Goal: Communication & Community: Answer question/provide support

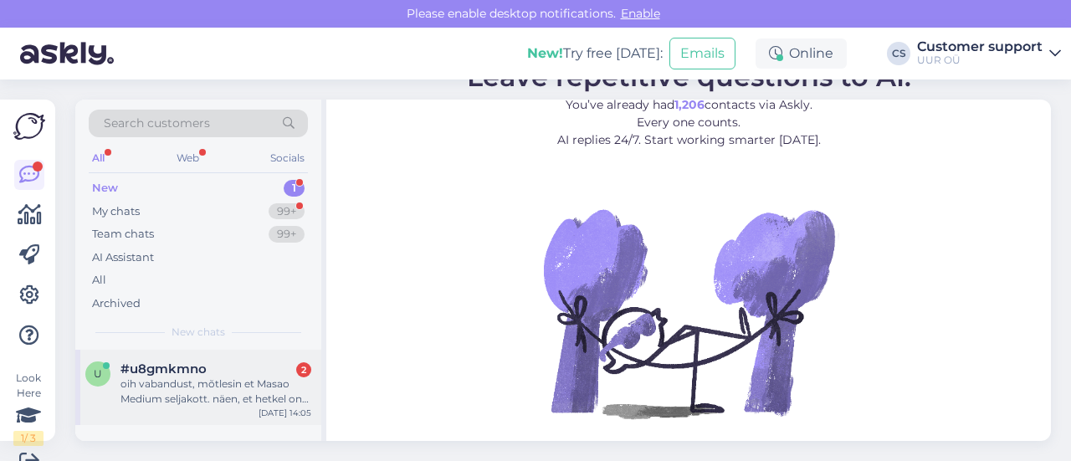
click at [211, 397] on div "oih vabandust, mõtlesin et Masao Medium seljakott. näen, et hetkel on seda 1 tk…" at bounding box center [215, 391] width 191 height 30
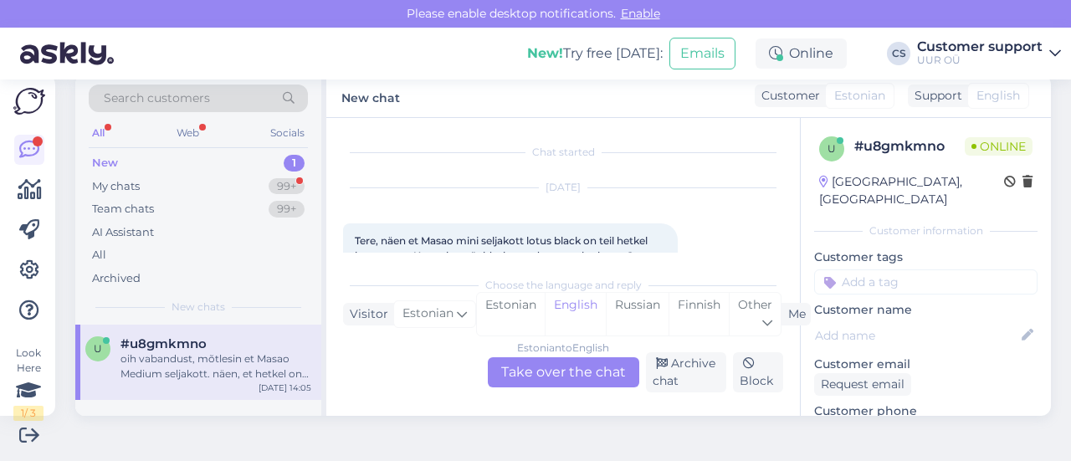
scroll to position [141, 0]
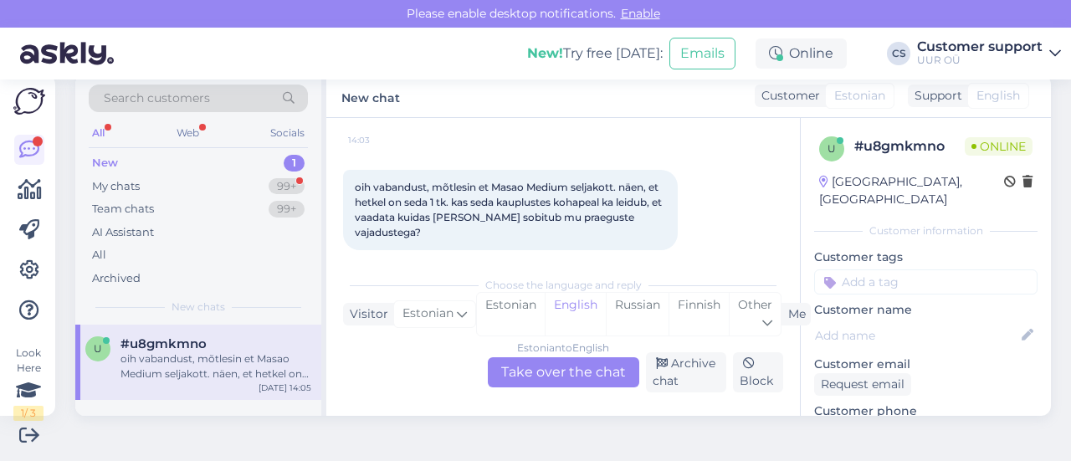
click at [537, 371] on div "Estonian to English Take over the chat" at bounding box center [563, 372] width 151 height 30
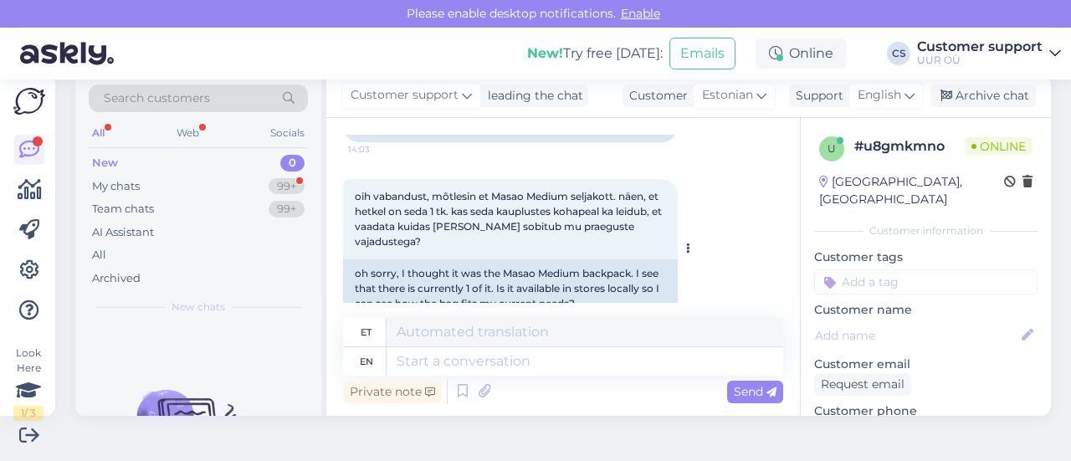
scroll to position [199, 0]
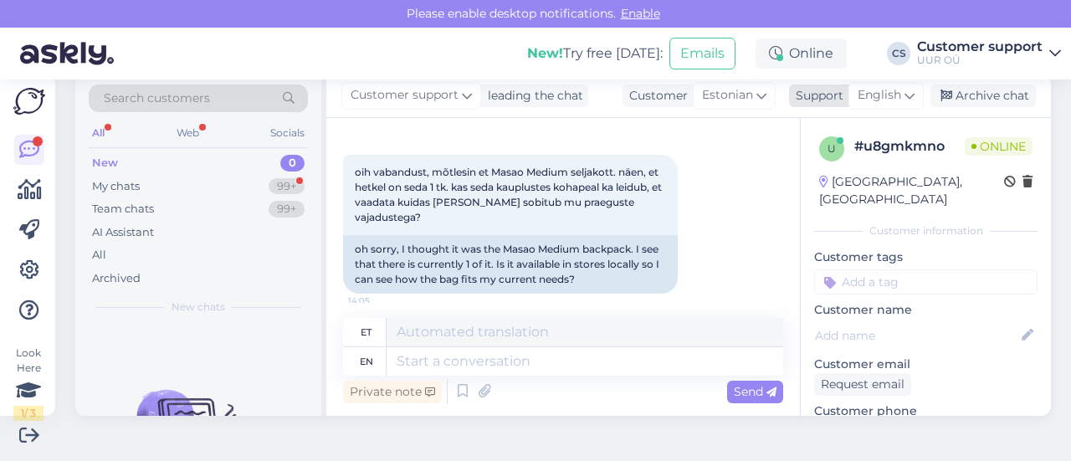
click at [879, 87] on span "English" at bounding box center [880, 95] width 44 height 18
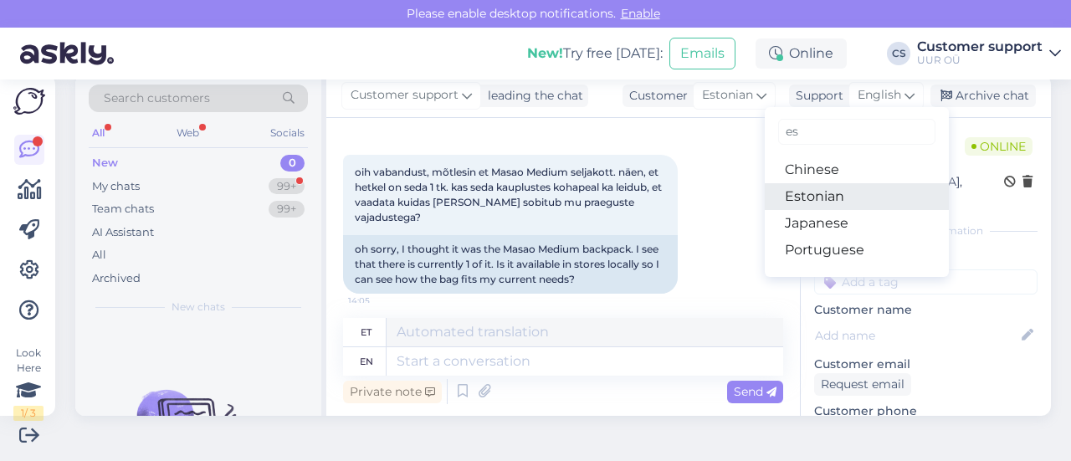
type input "es"
click at [821, 201] on link "Estonian" at bounding box center [857, 196] width 184 height 27
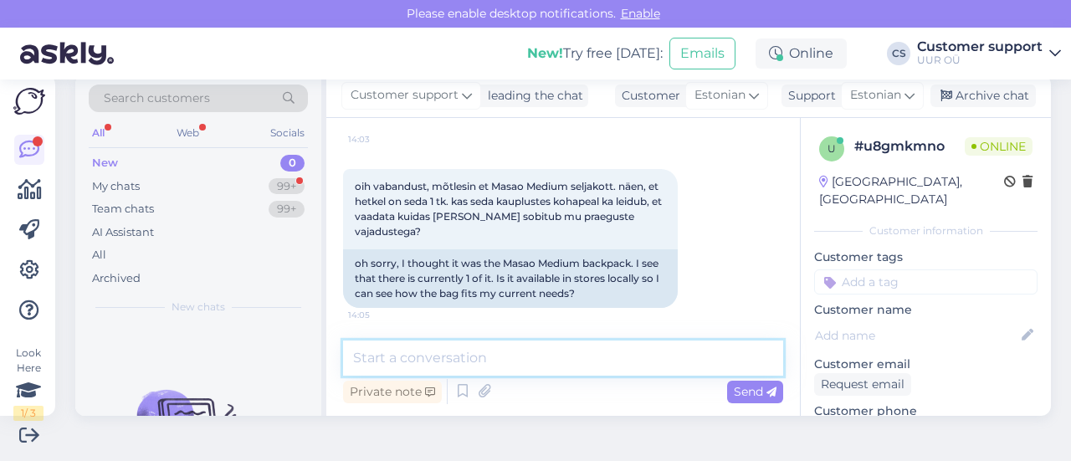
click at [571, 351] on textarea at bounding box center [563, 358] width 440 height 35
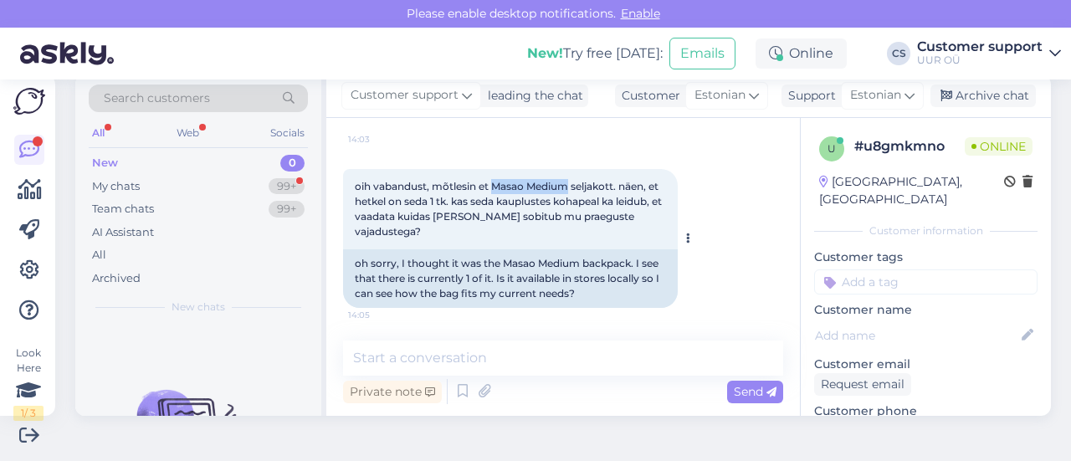
drag, startPoint x: 494, startPoint y: 201, endPoint x: 569, endPoint y: 201, distance: 75.3
click at [569, 201] on span "oih vabandust, mõtlesin et Masao Medium seljakott. näen, et hetkel on seda 1 tk…" at bounding box center [510, 209] width 310 height 58
copy span "Masao Medium"
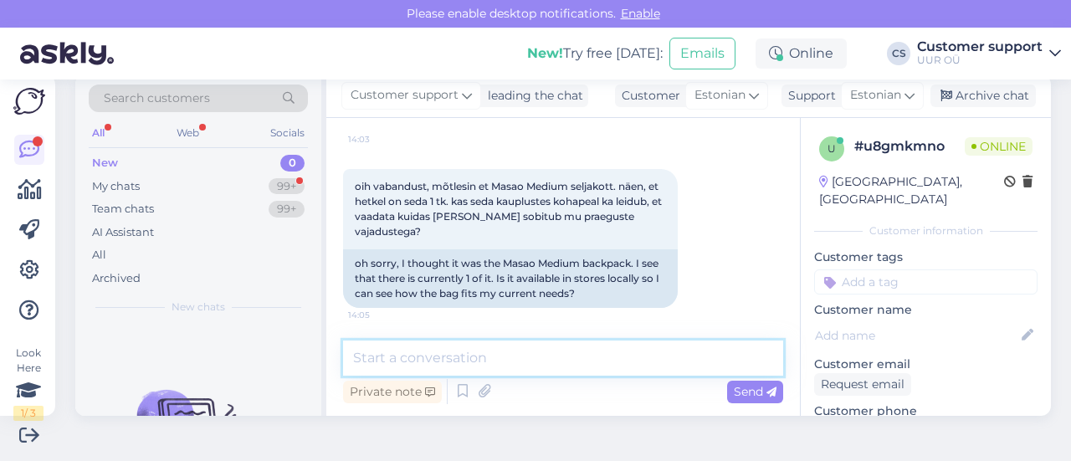
click at [523, 357] on textarea at bounding box center [563, 358] width 440 height 35
paste textarea "Masao Medium"
click at [532, 362] on textarea "Tere! Masao Medium" at bounding box center [563, 358] width 440 height 35
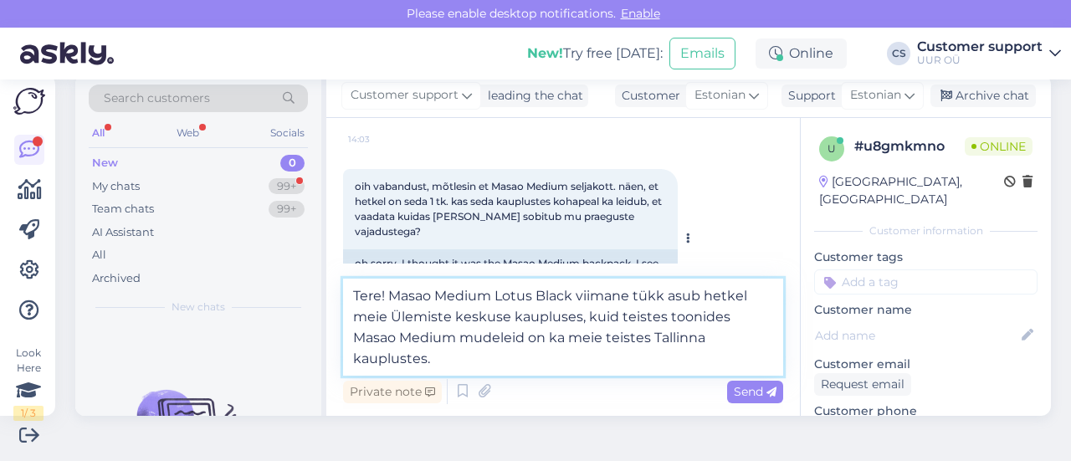
type textarea "Tere! Masao Medium Lotus Black viimane tükk asub hetkel meie Ülemiste keskuse k…"
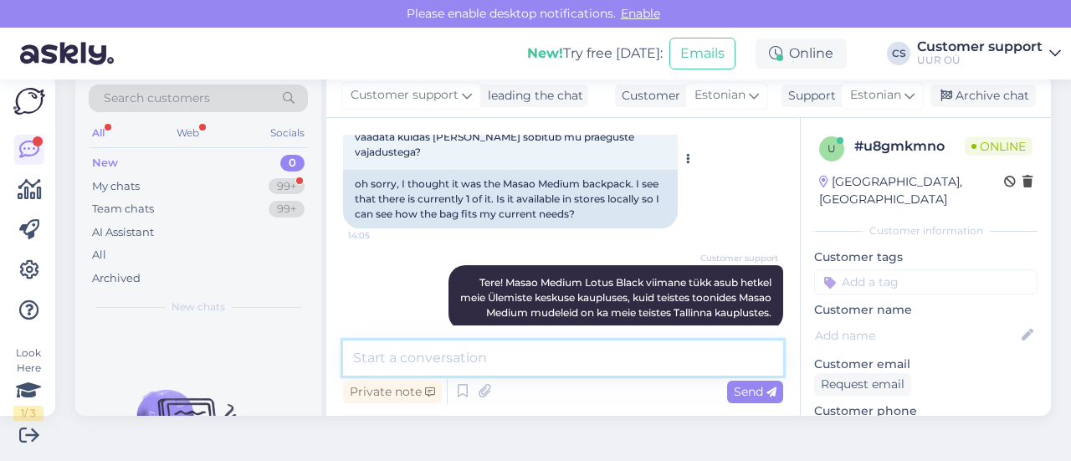
scroll to position [302, 0]
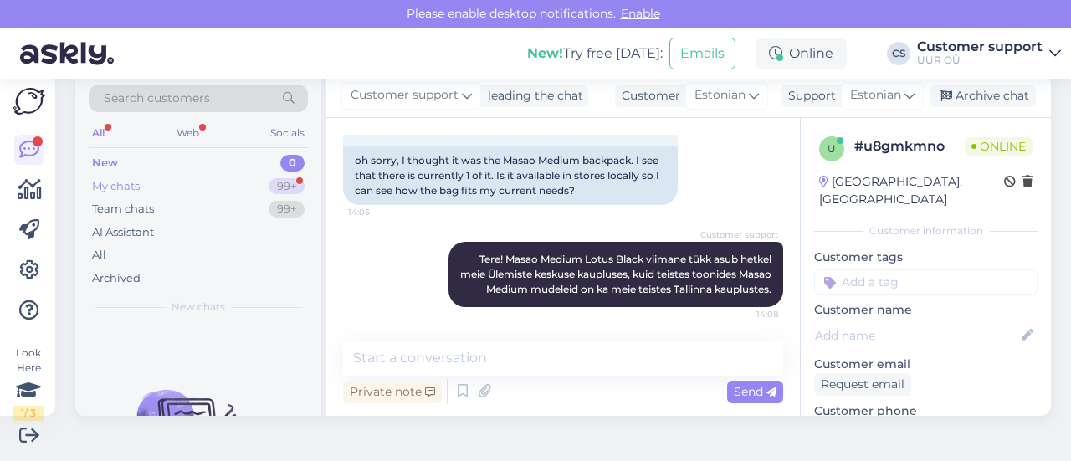
click at [233, 183] on div "My chats 99+" at bounding box center [198, 186] width 219 height 23
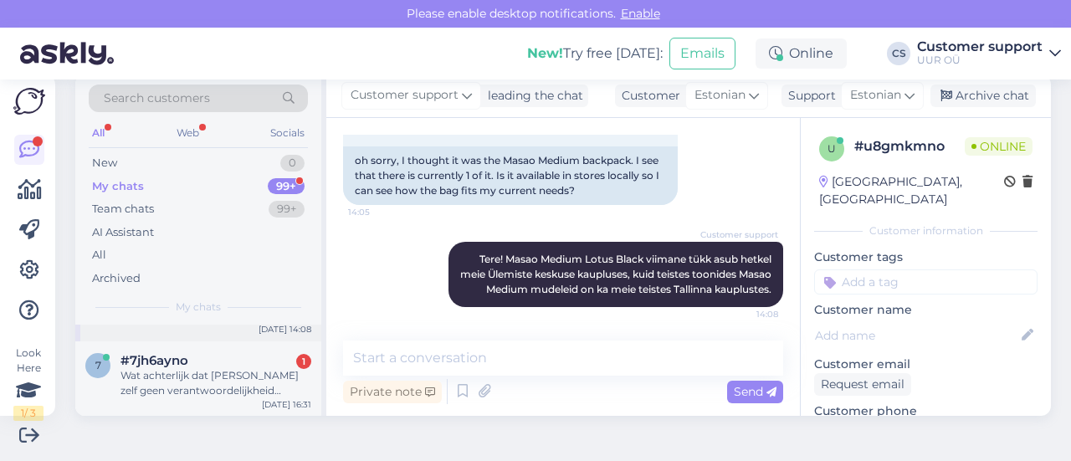
scroll to position [84, 0]
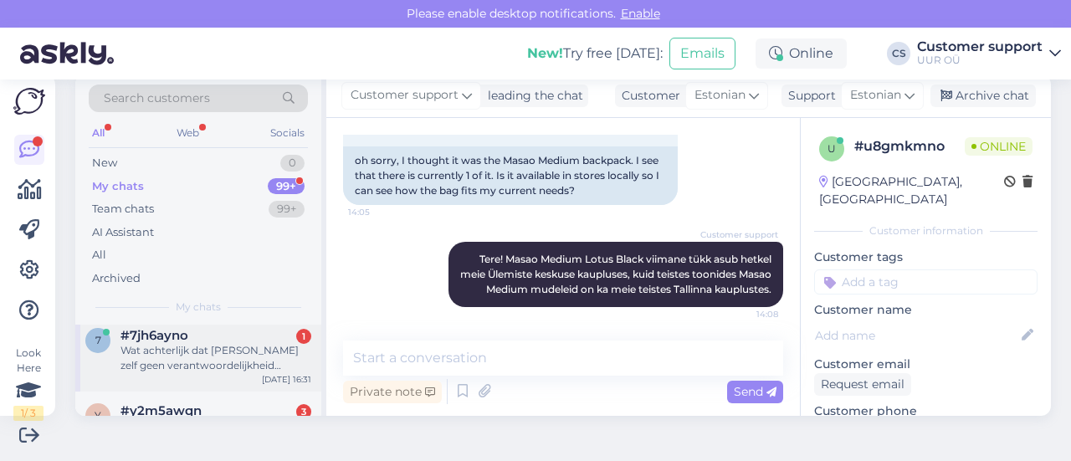
click at [181, 346] on div "Wat achterlijk dat [PERSON_NAME] zelf geen verantwoordelijkheid nemen en de kla…" at bounding box center [215, 358] width 191 height 30
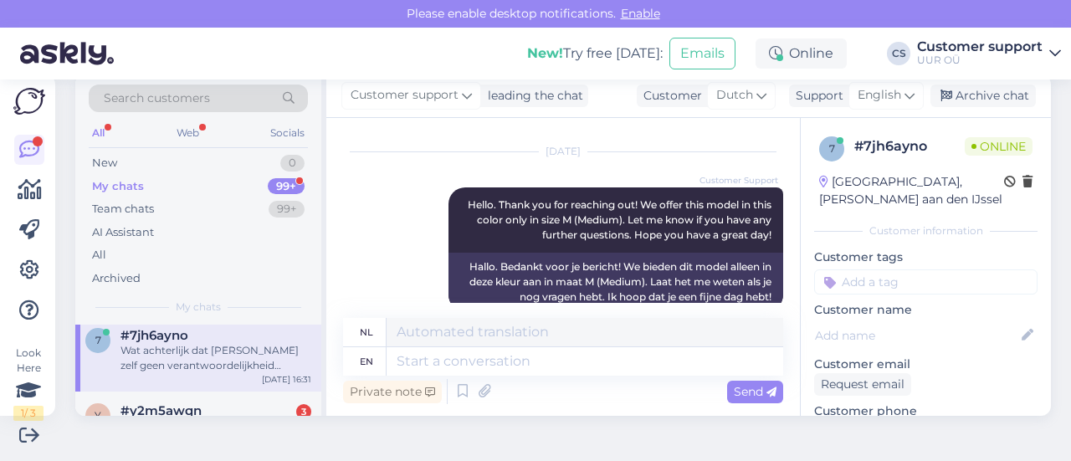
scroll to position [1351, 0]
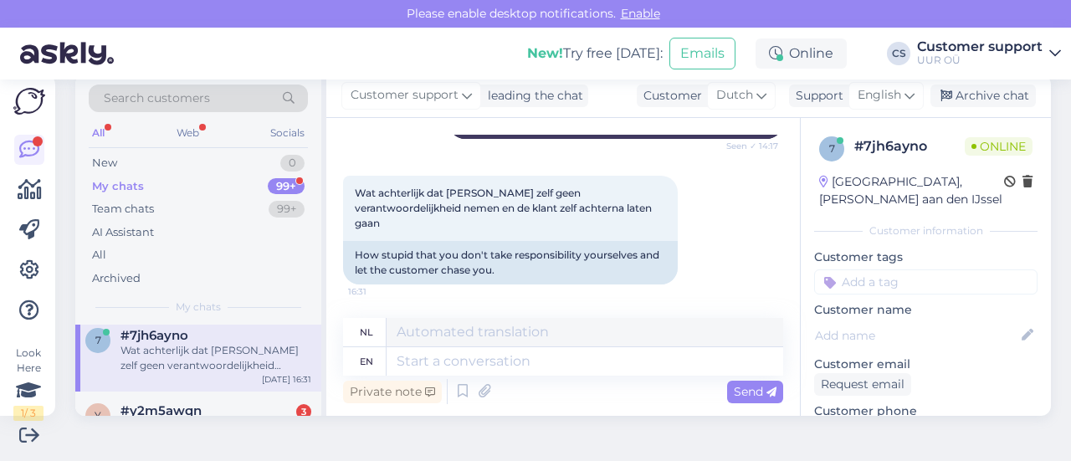
click at [710, 238] on div "Wat achterlijk dat [PERSON_NAME] zelf geen verantwoordelijkheid nemen en de kla…" at bounding box center [563, 230] width 440 height 146
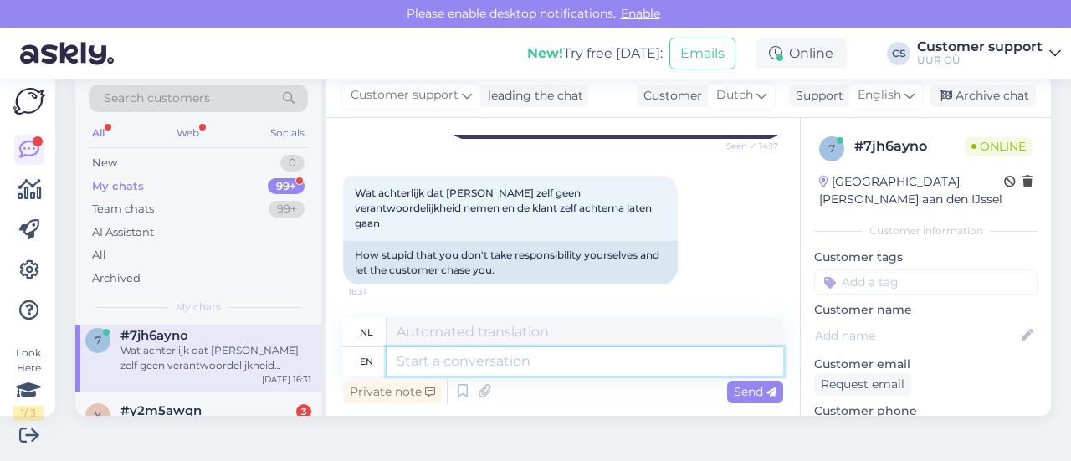
click at [485, 371] on textarea at bounding box center [585, 361] width 397 height 28
type textarea "We a"
type textarea "Wij"
type textarea "We are"
type textarea "Wij zijn"
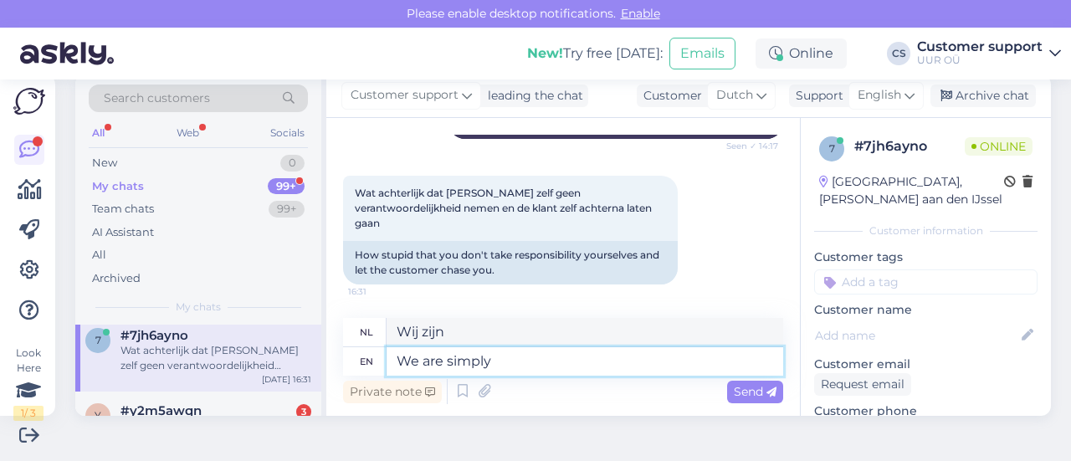
type textarea "We are simply"
type textarea "Wij zijn gewoon"
type textarea "We are simply suggesting"
type textarea "Wij stellen slechts voor"
type textarea "We are simply suggesting that"
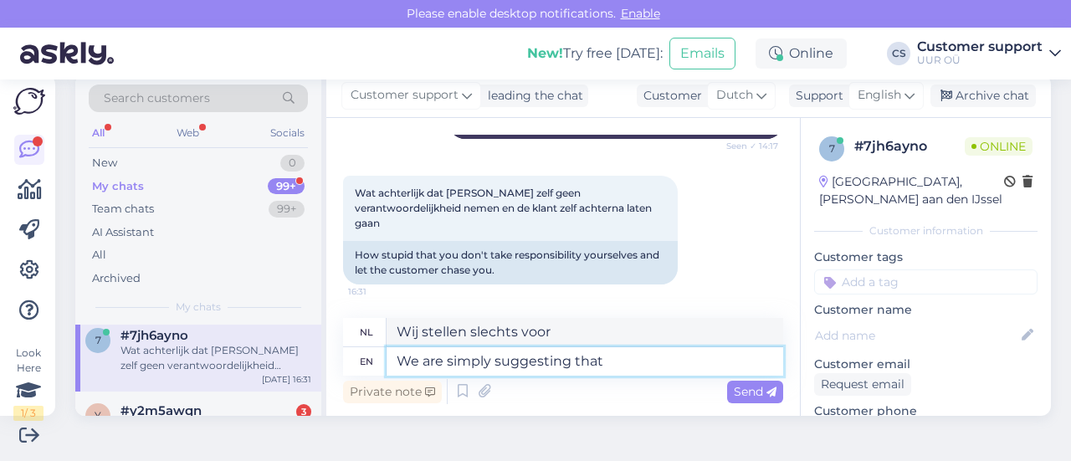
type textarea "Wij suggereren simpelweg dat"
type textarea "We are simply suggesting that contacting y"
type textarea "Wij stellen simpelweg voor dat u contact opneemt met"
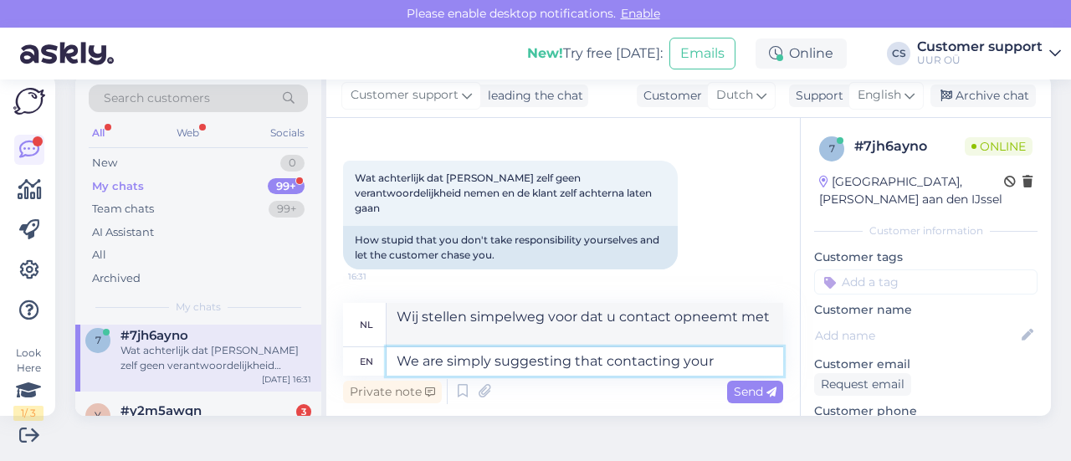
type textarea "We are simply suggesting that contacting your l"
type textarea "Wij stellen simpelweg voor dat u contact opneemt met uw"
type textarea "We are simply suggesting that contacting your local"
type textarea "Wij stellen simpelweg voor dat u contact opneemt met uw lokale"
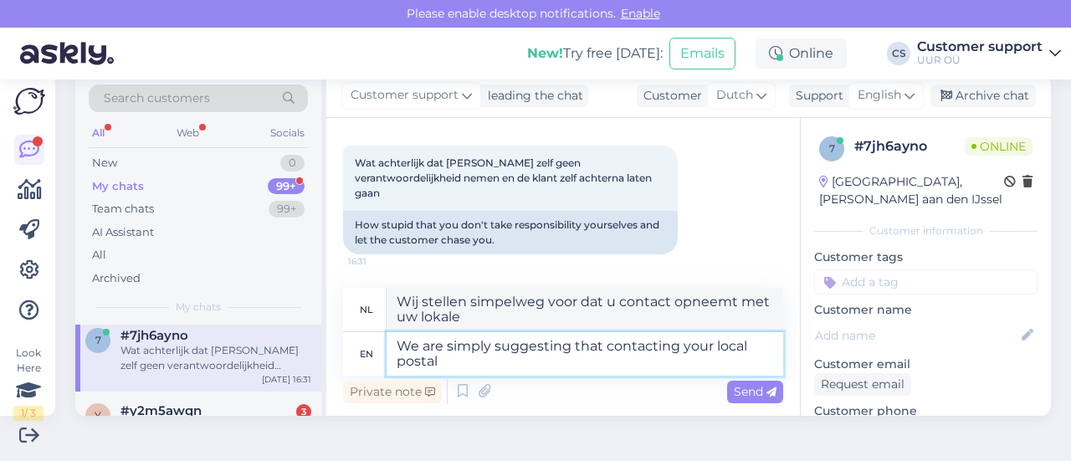
type textarea "We are simply suggesting that contacting your local postal"
type textarea "Wij stellen simpelweg voor dat u contact opneemt met uw lokale postkantoor."
type textarea "We are simply suggesting that contacting your local postal service"
type textarea "Wij stellen simpelweg voor dat u contact opneemt met uw lokale postdienst"
type textarea "We are simply suggesting that contacting your local postal service directly i"
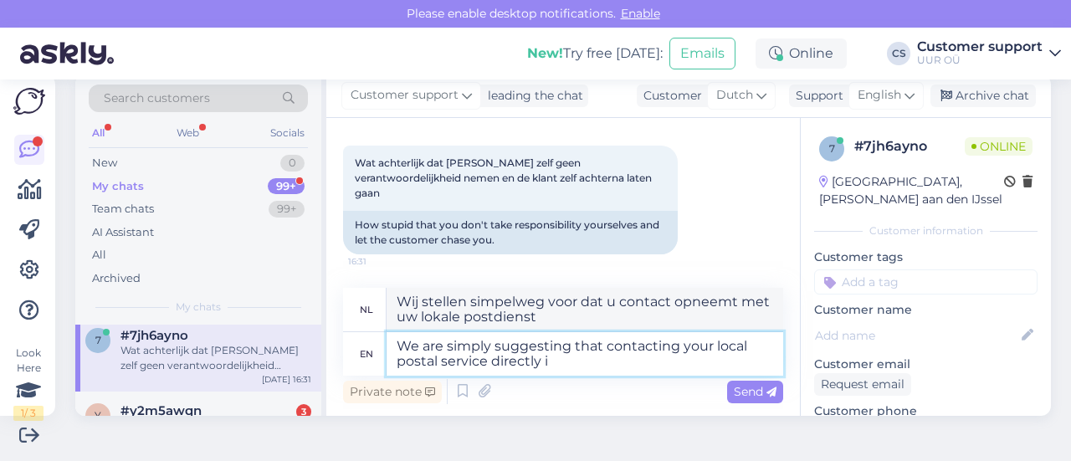
type textarea "Wij stellen simpelweg voor dat u rechtstreeks contact opneemt met uw lokale pos…"
type textarea "We are simply suggesting that contacting your local postal service directly is"
type textarea "Wij stellen simpelweg voor dat u rechtstreeks contact opneemt met uw lokale pos…"
type textarea "We are simply suggesting that contacting your local postal service directly is …"
type textarea "Wij stellen alleen voor dat het [PERSON_NAME] is om rechtstreeks contact op te …"
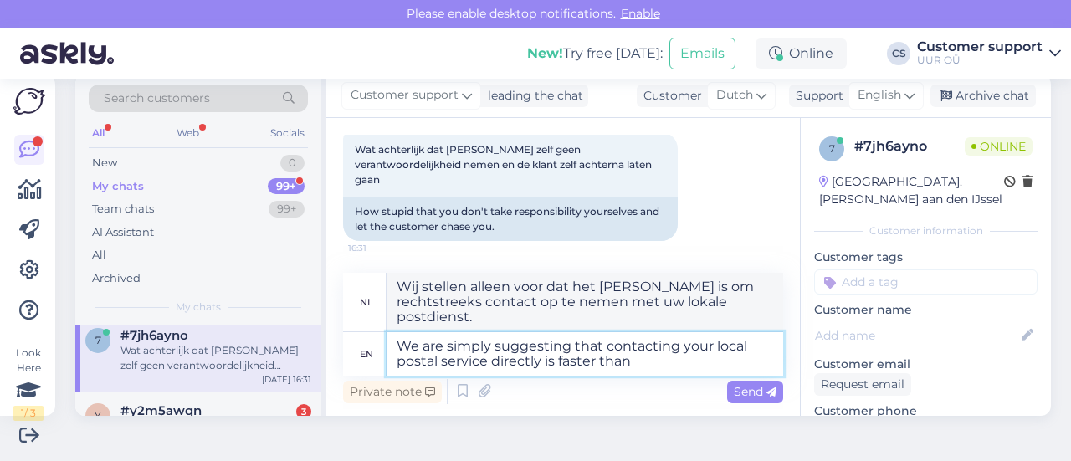
type textarea "We are simply suggesting that contacting your local postal service directly is …"
type textarea "Wij stellen simpelweg voor dat het [PERSON_NAME] is om rechtstreeks contact op …"
type textarea "We are simply suggesting that contacting your local postal service directly is …"
type textarea "Wij stellen simpelweg voor dat het [PERSON_NAME] is om rechtstreeks contact op …"
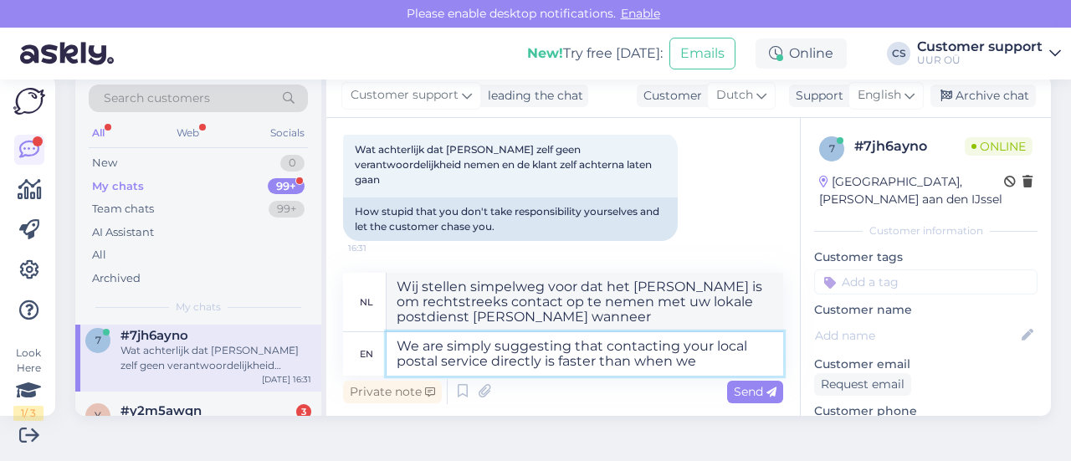
type textarea "We are simply suggesting that contacting your local postal service directly is …"
type textarea "Wij stellen simpelweg voor dat het [PERSON_NAME] is om rechtstreeks contact op …"
type textarea "We are simply suggesting that contacting your local postal service directly is …"
type textarea "Wij stellen simpelweg voor dat het [PERSON_NAME] is om rechtstreeks contact op …"
type textarea "We are simply suggesting that contacting your local postal service directly is …"
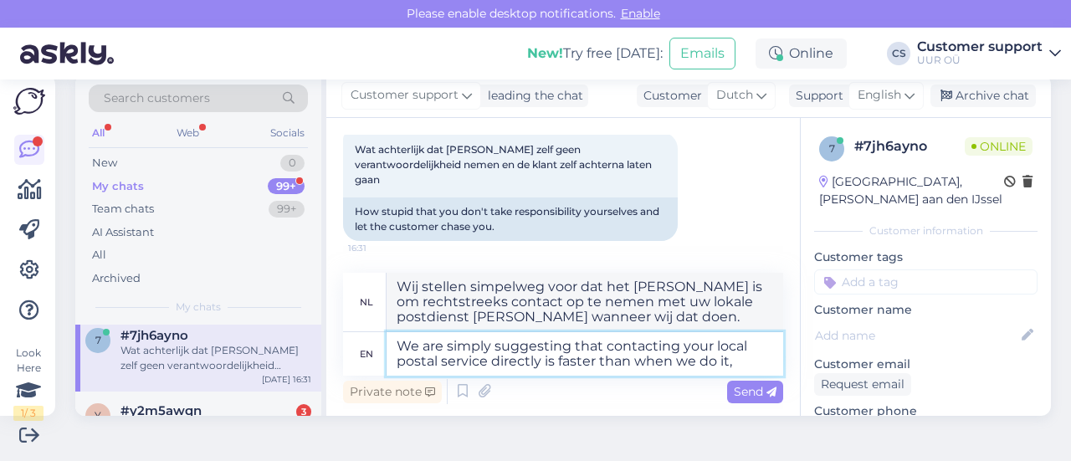
type textarea "Wij stellen simpelweg voor dat het [PERSON_NAME] is om rechtstreeks contact op …"
type textarea "We are simply suggesting that contacting your local postal service directly is …"
type textarea "Wij adviseren u om rechtstreeks contact op te nemen met uw lokale postbedrijf. …"
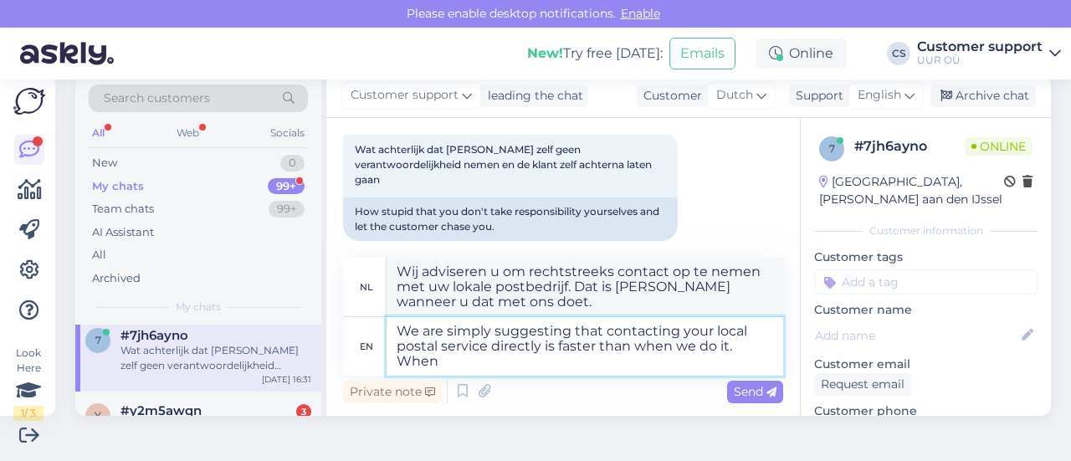
type textarea "We are simply suggesting that contacting your local postal service directly is …"
type textarea "Wij stellen alleen voor dat u rechtstreeks contact opneemt met uw lokale postdi…"
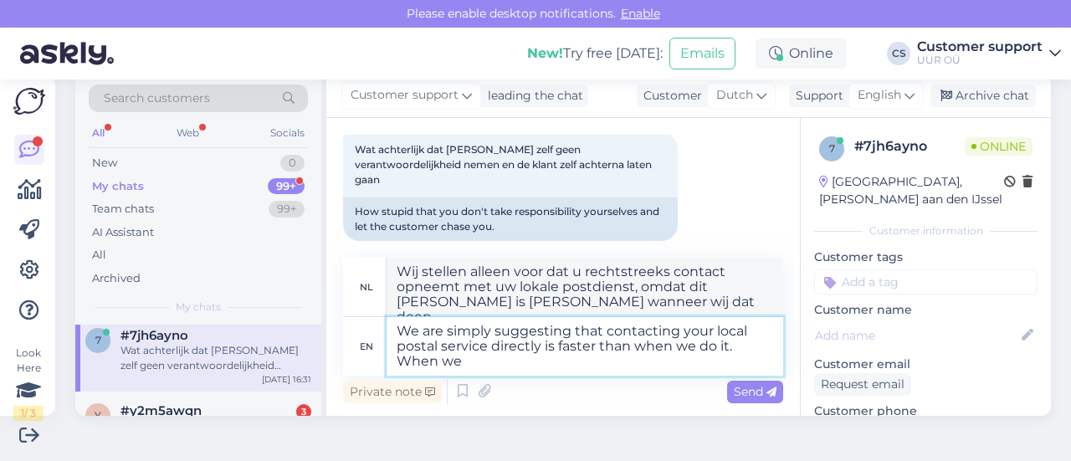
type textarea "We are simply suggesting that contacting your local postal service directly is …"
type textarea "We stellen alleen voor dat het [PERSON_NAME] is om rechtstreeks contact op te n…"
type textarea "We are simply suggesting that contacting your local postal service directly is …"
type textarea "We stellen simpelweg voor dat het [PERSON_NAME] is om rechtstreeks contact op t…"
type textarea "We are simply suggesting that contacting your local postal service directly is …"
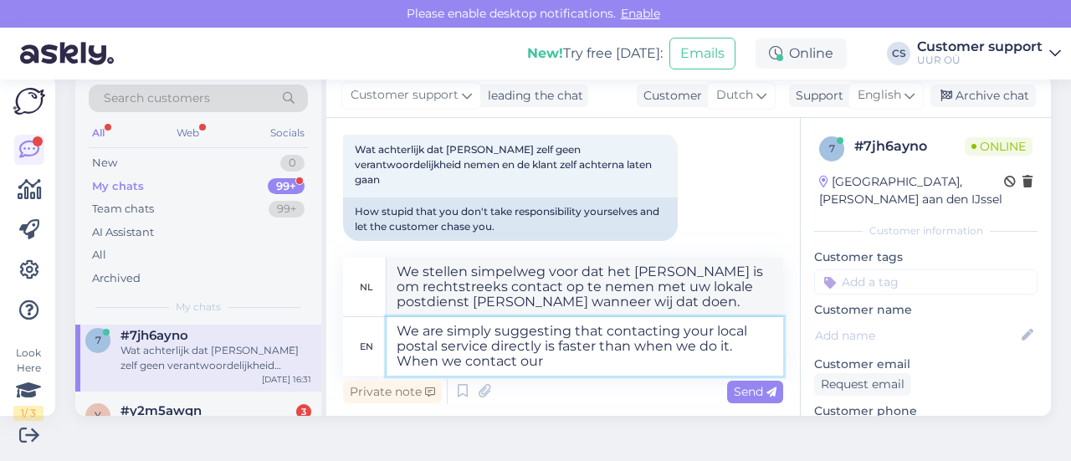
type textarea "We stellen simpelweg voor dat het [PERSON_NAME] is om rechtstreeks contact op t…"
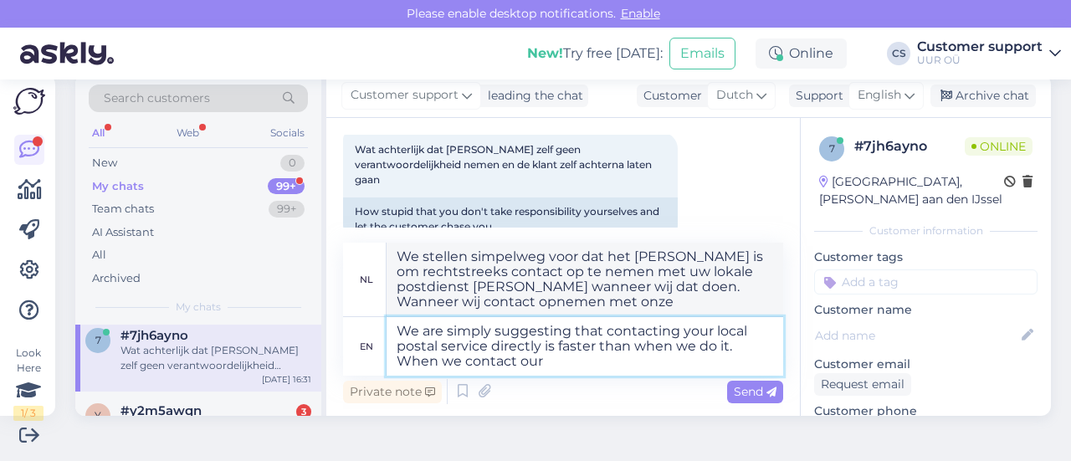
type textarea "We are simply suggesting that contacting your local postal service directly is …"
type textarea "We [PERSON_NAME] u [PERSON_NAME] aan om rechtstreeks contact op te nemen met uw…"
type textarea "We are simply suggesting that contacting your local postal service directly is …"
type textarea "We [PERSON_NAME] u [PERSON_NAME] aan om rechtstreeks contact op te nemen met uw…"
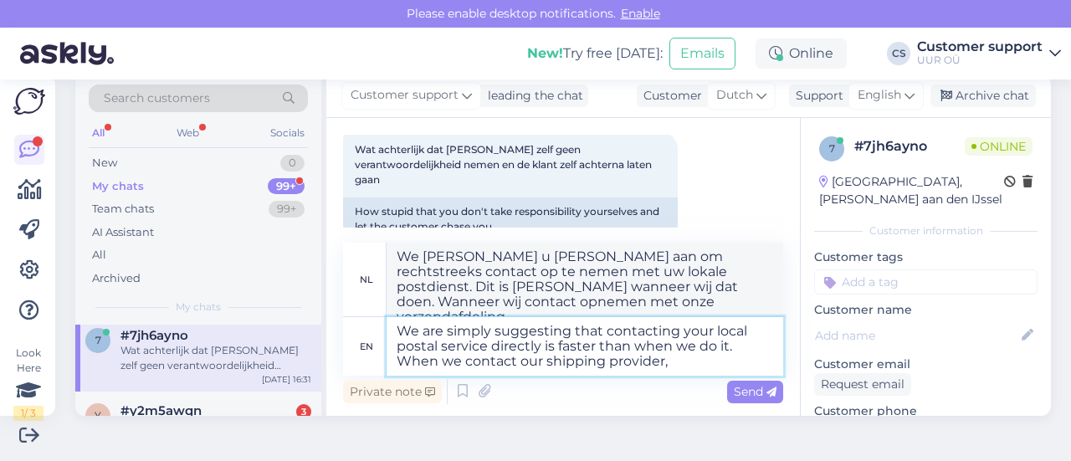
type textarea "We are simply suggesting that contacting your local postal service directly is …"
type textarea "We [PERSON_NAME] u [PERSON_NAME] aan om rechtstreeks contact op te nemen met uw…"
type textarea "We are simply suggesting that contacting your local postal service directly is …"
type textarea "We [PERSON_NAME] u [PERSON_NAME] aan om rechtstreeks contact op te nemen met uw…"
type textarea "We are simply suggesting that contacting your local postal service directly is …"
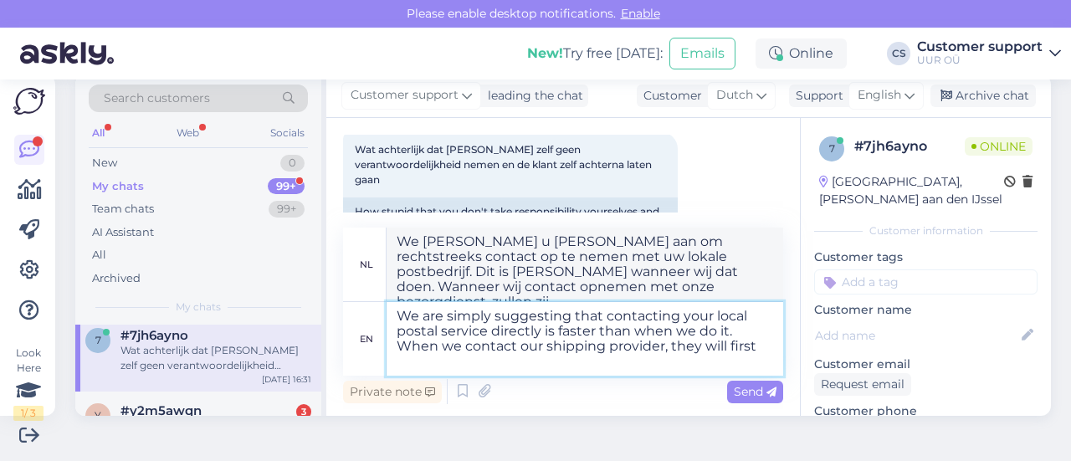
type textarea "We [PERSON_NAME] u [PERSON_NAME] aan om rechtstreeks contact op te nemen met uw…"
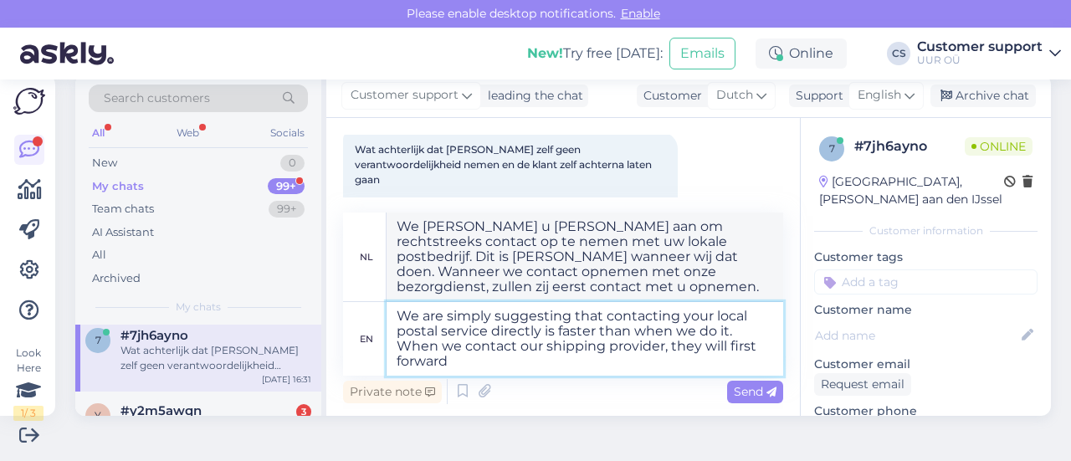
type textarea "We are simply suggesting that contacting your local postal service directly is …"
type textarea "We [PERSON_NAME] u [PERSON_NAME] aan om rechtstreeks contact op te nemen met uw…"
type textarea "We are simply suggesting that contacting your local postal service directly is …"
type textarea "We [PERSON_NAME] u [PERSON_NAME] aan om rechtstreeks contact op te nemen met uw…"
type textarea "We are simply suggesting that contacting your local postal service directly is …"
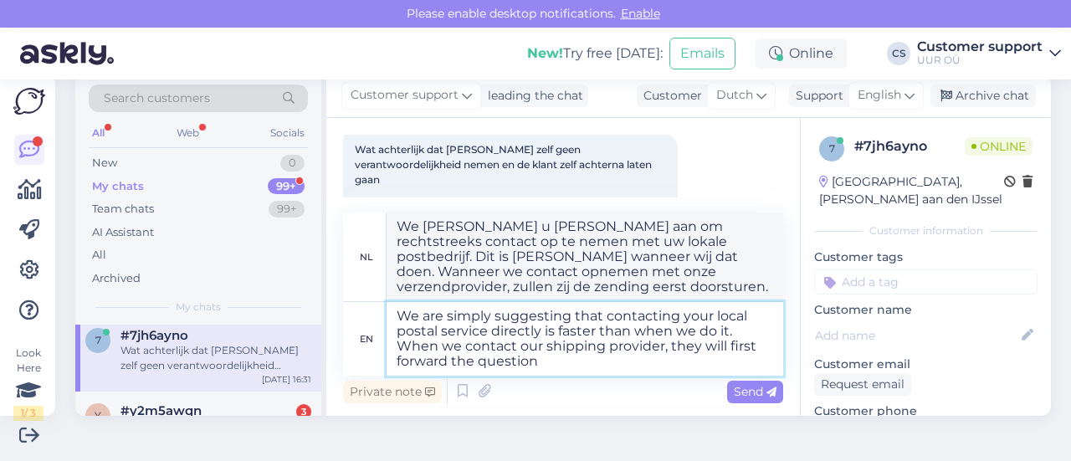
type textarea "We [PERSON_NAME] u [PERSON_NAME] aan om rechtstreeks contact op te nemen met uw…"
type textarea "We are simply suggesting that contacting your local postal service directly is …"
type textarea "We [PERSON_NAME] u [PERSON_NAME] aan om rechtstreeks contact op te nemen met uw…"
type textarea "We are simply suggesting that contacting your local postal service directly is …"
type textarea "We [PERSON_NAME] u [PERSON_NAME] aan om rechtstreeks contact op te nemen met uw…"
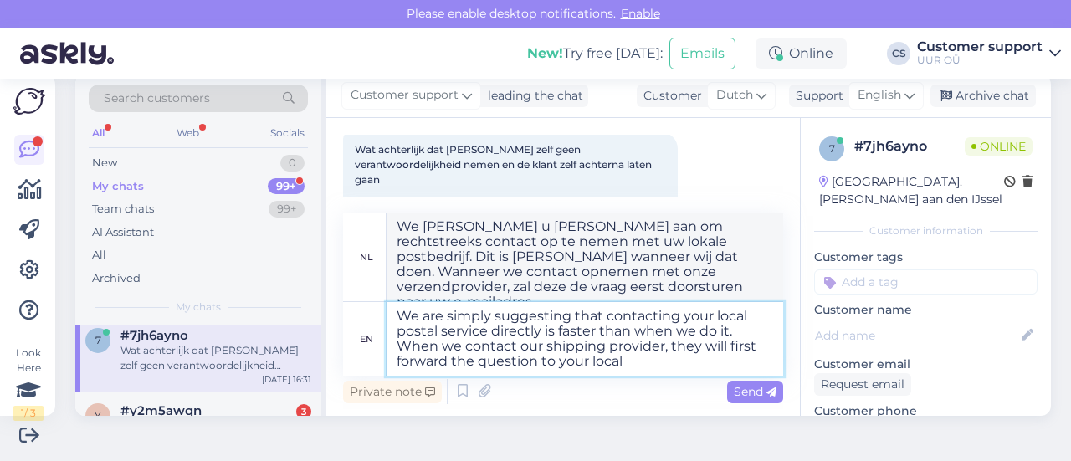
type textarea "We are simply suggesting that contacting your local postal service directly is …"
type textarea "We [PERSON_NAME] u [PERSON_NAME] aan om rechtstreeks contact op te nemen met uw…"
type textarea "We are simply suggesting that contacting your local postal service directly is …"
type textarea "We [PERSON_NAME] u [PERSON_NAME] aan om rechtstreeks contact op te nemen met uw…"
type textarea "We are simply suggesting that contacting your local postal service directly is …"
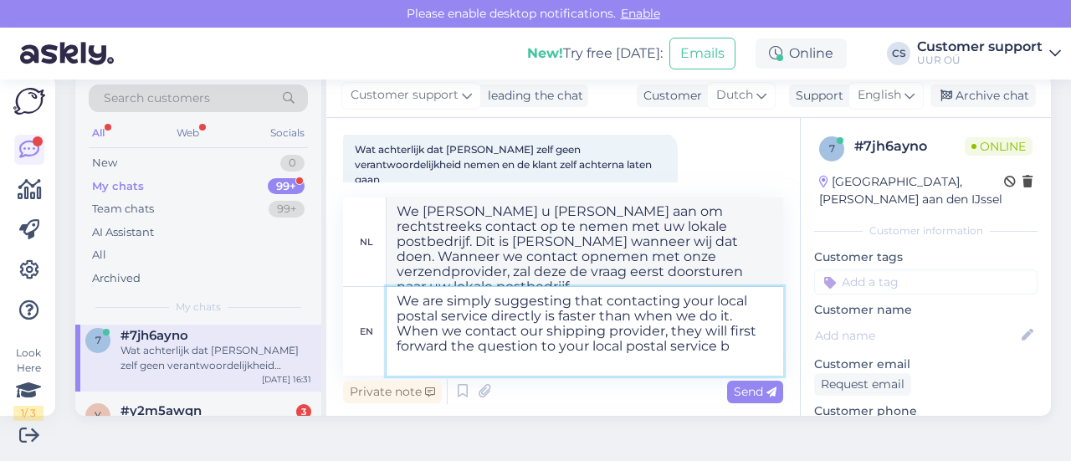
type textarea "We [PERSON_NAME] u [PERSON_NAME] aan om rechtstreeks contact op te nemen met uw…"
type textarea "We are simply suggesting that contacting your local postal service directly is …"
type textarea "We [PERSON_NAME] u simpelweg aan om rechtstreeks contact op te nemen met uw lok…"
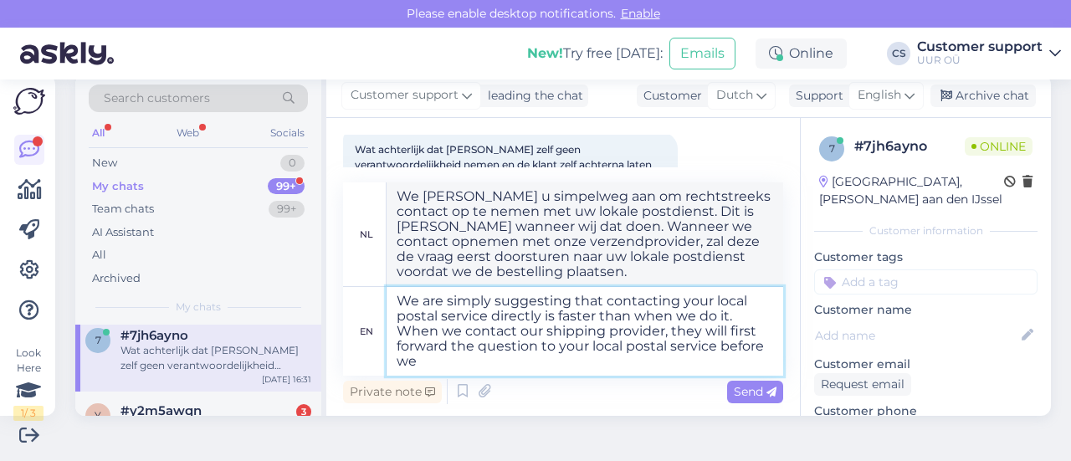
type textarea "We are simply suggesting that contacting your local postal service directly is …"
type textarea "We [PERSON_NAME] u simpelweg aan om rechtstreeks contact op te nemen met uw lok…"
type textarea "We are simply suggesting that contacting your local postal service directly is …"
type textarea "We [PERSON_NAME] u simpelweg aan om rechtstreeks contact op te nemen met uw lok…"
type textarea "We are simply suggesting that contacting your local postal service directly is …"
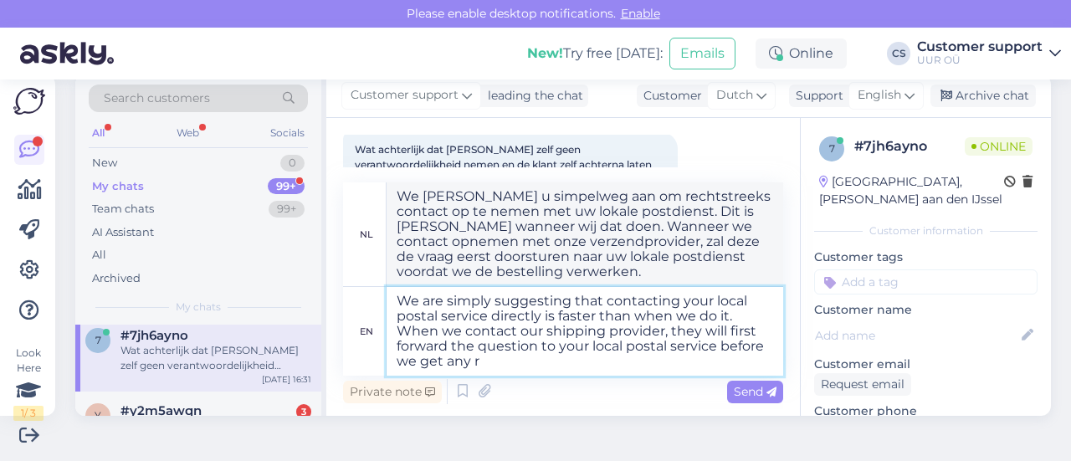
type textarea "We [PERSON_NAME] u simpelweg aan om rechtstreeks contact op te nemen met uw lok…"
type textarea "We are simply suggesting that contacting your local postal service directly is …"
type textarea "We [PERSON_NAME] u simpelweg aan om rechtstreeks contact op te nemen met uw lok…"
type textarea "We are simply suggesting that contacting your local postal service directly is …"
type textarea "We [PERSON_NAME] u simpelweg aan om rechtstreeks contact op te nemen met uw lok…"
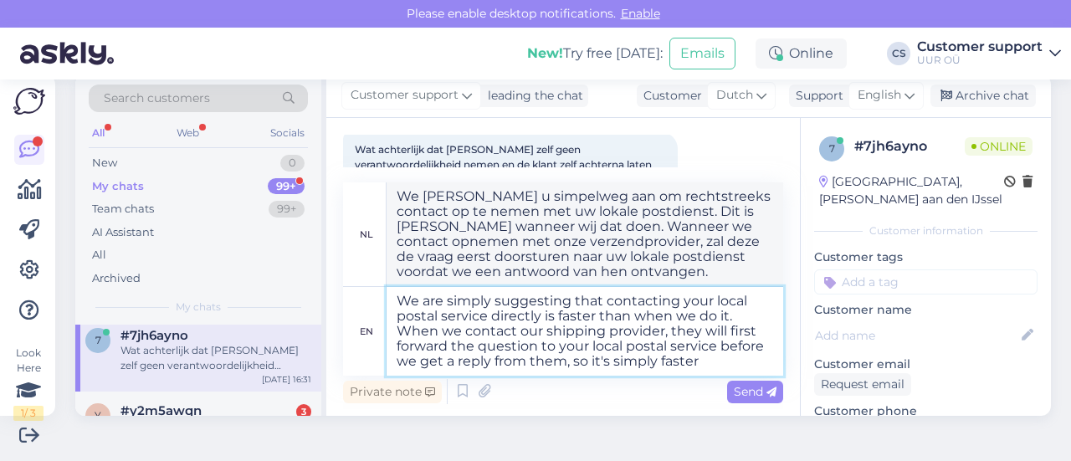
type textarea "We are simply suggesting that contacting your local postal service directly is …"
type textarea "We [PERSON_NAME] u simpelweg aan om rechtstreeks contact op te nemen met uw lok…"
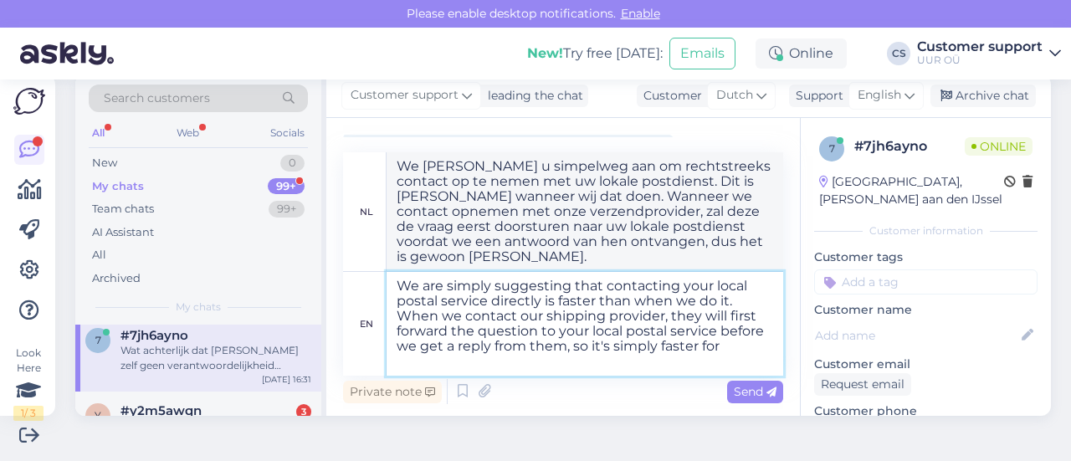
type textarea "We are simply suggesting that contacting your local postal service directly is …"
type textarea "We [PERSON_NAME] u simpelweg aan om rechtstreeks contact op te nemen met uw lok…"
type textarea "We are simply suggesting that contacting your local postal service directly is …"
type textarea "We [PERSON_NAME] u simpelweg aan om rechtstreeks contact op te nemen met uw lok…"
type textarea "We are simply suggesting that contacting your local postal service directly is …"
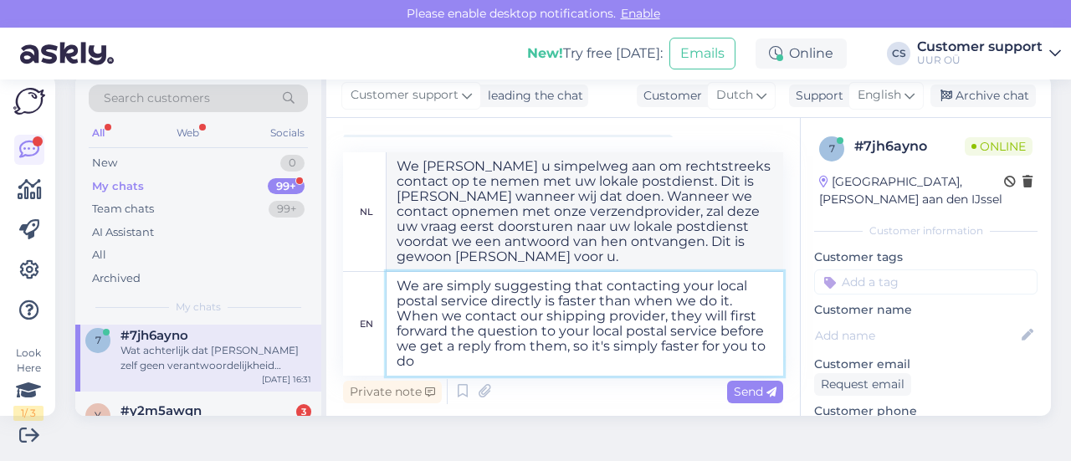
type textarea "We [PERSON_NAME] u simpelweg aan om rechtstreeks contact op te nemen met uw lok…"
type textarea "We are simply suggesting that contacting your local postal service directly is …"
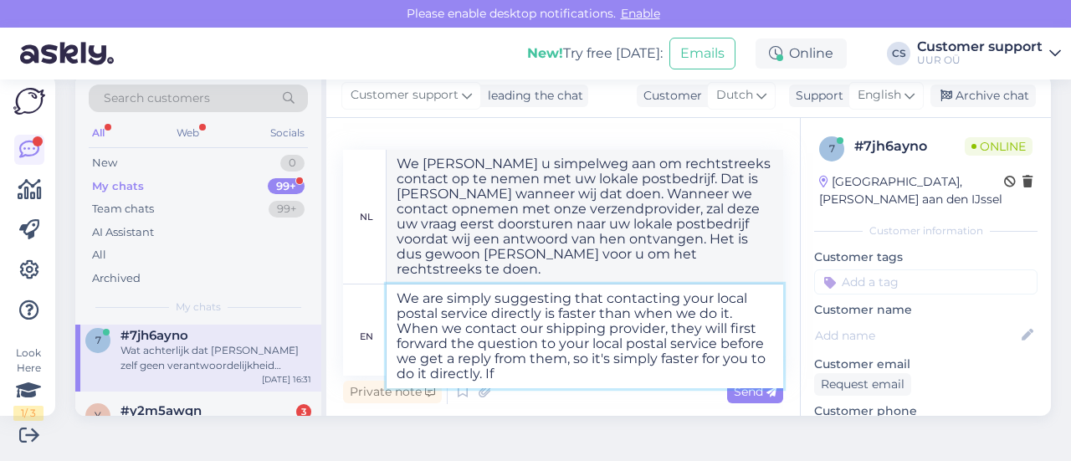
type textarea "We [PERSON_NAME] u simpelweg aan om rechtstreeks contact op te nemen met uw lok…"
type textarea "We are simply suggesting that contacting your local postal service directly is …"
type textarea "We [PERSON_NAME] u simpelweg aan om rechtstreeks contact op te nemen met uw lok…"
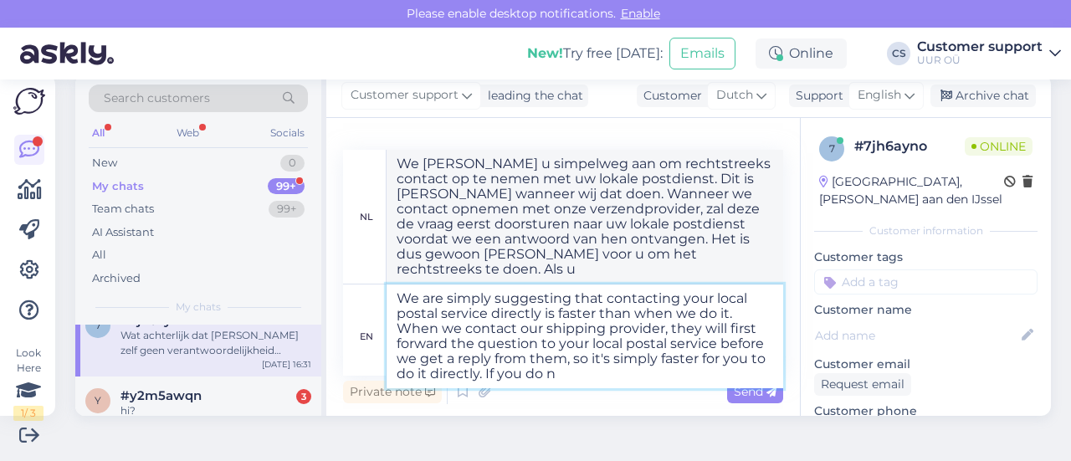
scroll to position [69, 0]
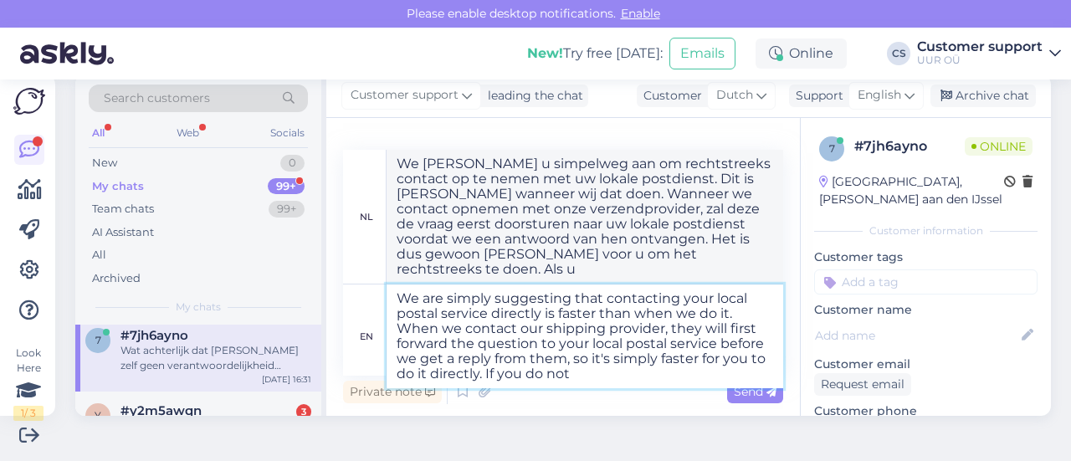
type textarea "We are simply suggesting that contacting your local postal service directly is …"
type textarea "We [PERSON_NAME] u simpelweg aan om rechtstreeks contact op te nemen met uw lok…"
type textarea "We are simply suggesting that contacting your local postal service directly is …"
type textarea "We [PERSON_NAME] u simpelweg aan om rechtstreeks contact op te nemen met uw lok…"
type textarea "We are simply suggesting that contacting your local postal service directly is …"
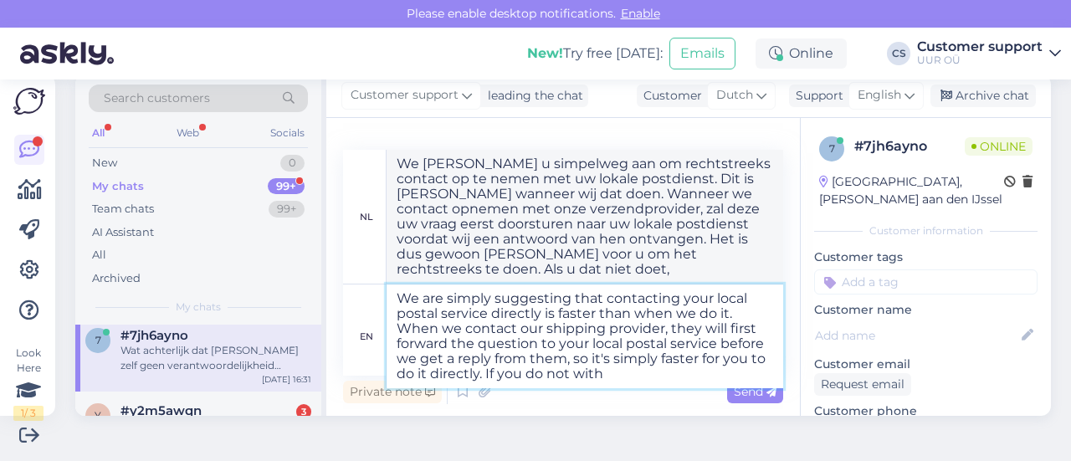
type textarea "We [PERSON_NAME] u simpelweg aan om rechtstreeks contact op te nemen met uw lok…"
type textarea "We are simply suggesting that contacting your local postal service directly is …"
type textarea "We [PERSON_NAME] u simpelweg aan om rechtstreeks contact op te nemen met uw lok…"
type textarea "We are simply suggesting that contacting your local postal service directly is …"
type textarea "We [PERSON_NAME] u simpelweg aan om rechtstreeks contact op te nemen met uw lok…"
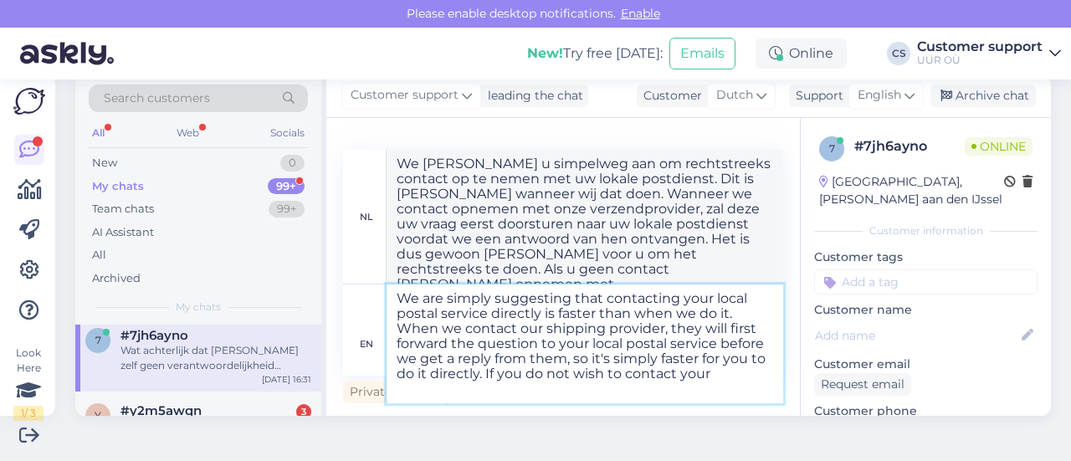
type textarea "We are simply suggesting that contacting your local postal service directly is …"
type textarea "We [PERSON_NAME] u simpelweg aan om rechtstreeks contact op te nemen met uw lok…"
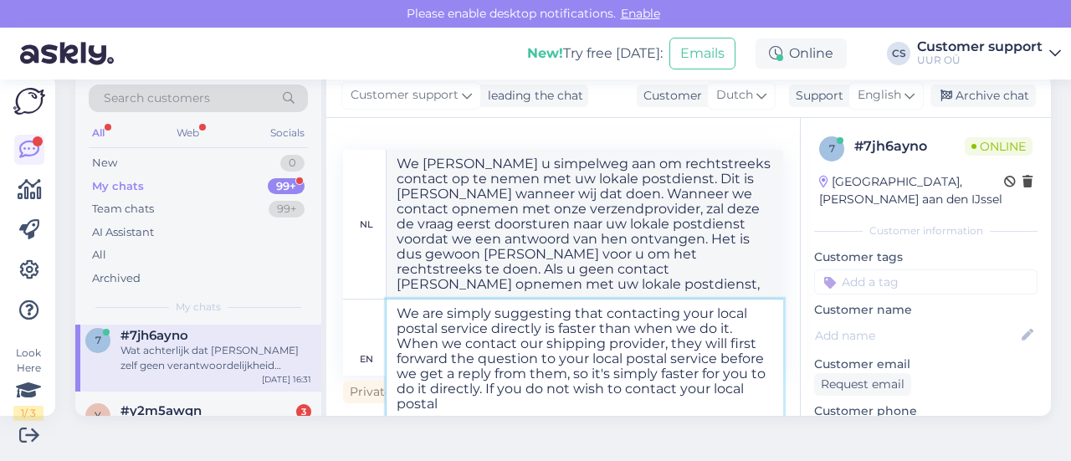
type textarea "We are simply suggesting that contacting your local postal service directly is …"
type textarea "We [PERSON_NAME] u simpelweg aan om rechtstreeks contact op te nemen met uw lok…"
type textarea "We are simply suggesting that contacting your local postal service directly is …"
type textarea "We [PERSON_NAME] u simpelweg aan om rechtstreeks contact op te nemen met uw lok…"
type textarea "We are simply suggesting that contacting your local postal service directly is …"
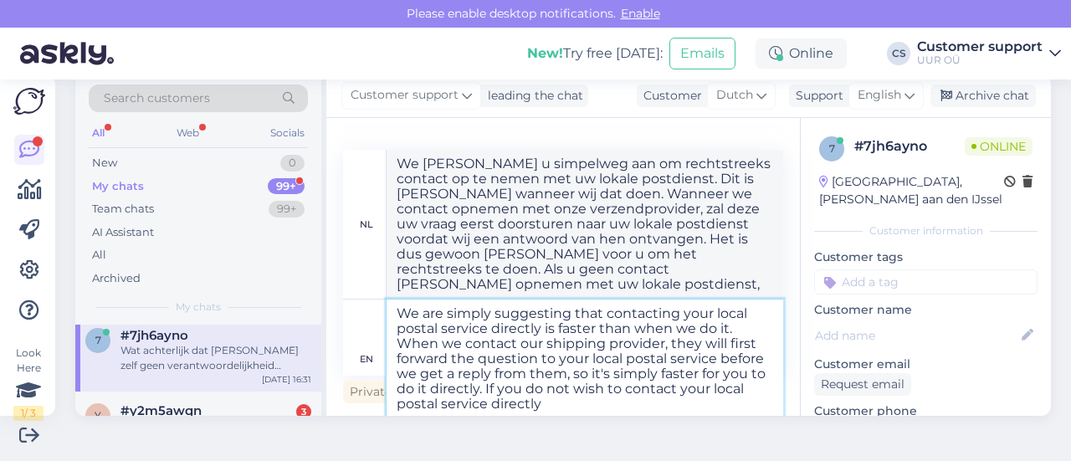
type textarea "We [PERSON_NAME] u simpelweg aan om rechtstreeks contact op te nemen met uw lok…"
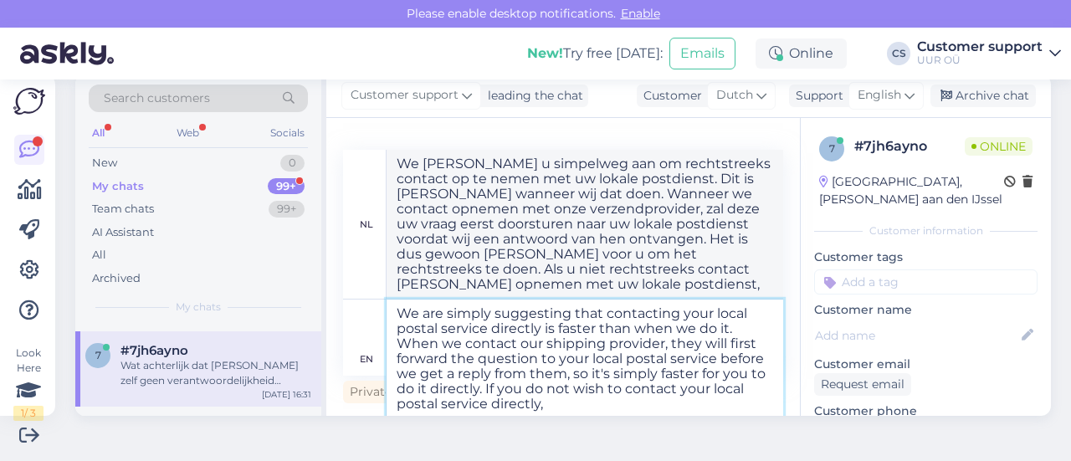
scroll to position [84, 0]
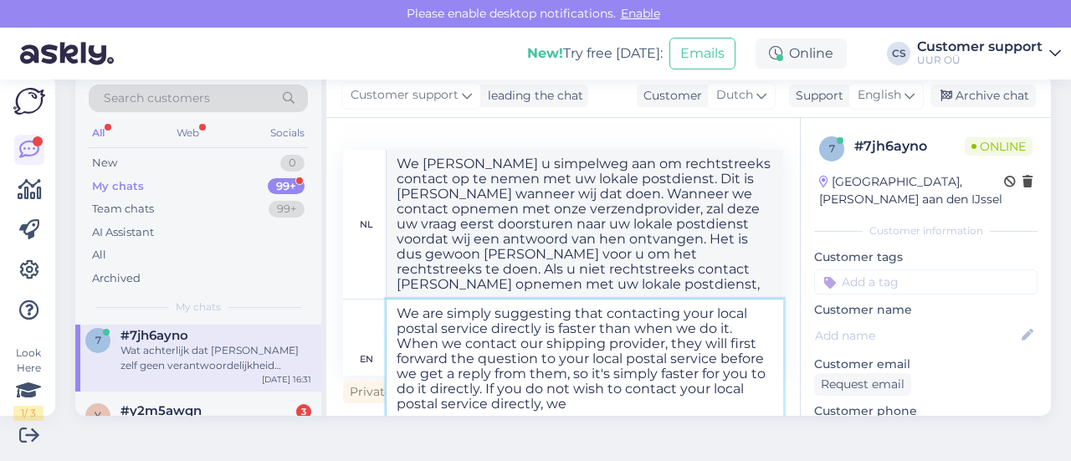
type textarea "We are simply suggesting that contacting your local postal service directly is …"
type textarea "We [PERSON_NAME] u simpelweg aan om rechtstreeks contact op te nemen met uw lok…"
type textarea "We are simply suggesting that contacting your local postal service directly is …"
type textarea "We [PERSON_NAME] u simpelweg aan om rechtstreeks contact op te nemen met uw lok…"
type textarea "We are simply suggesting that contacting your local postal service directly is …"
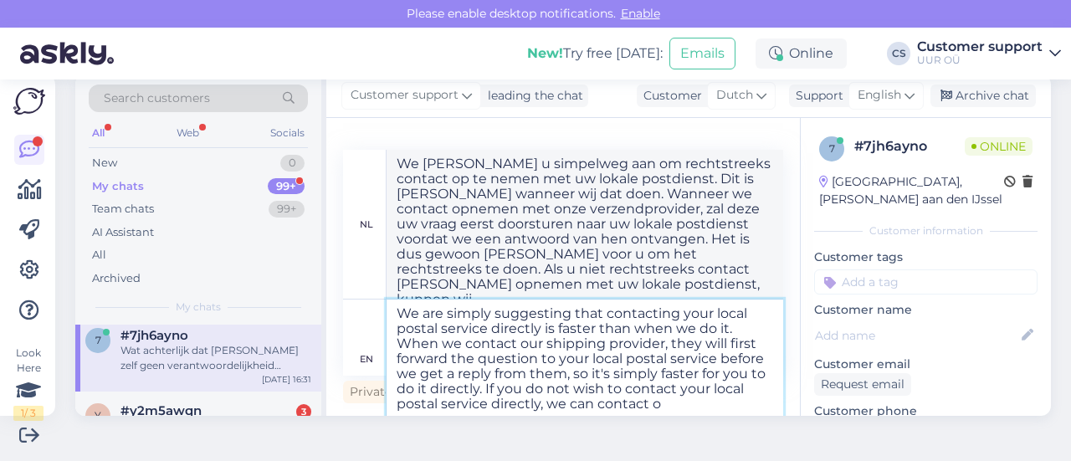
type textarea "We [PERSON_NAME] u simpelweg aan om rechtstreeks contact op te nemen met uw lok…"
type textarea "We are simply suggesting that contacting your local postal service directly is …"
type textarea "We [PERSON_NAME] u simpelweg aan om rechtstreeks contact op te nemen met uw lok…"
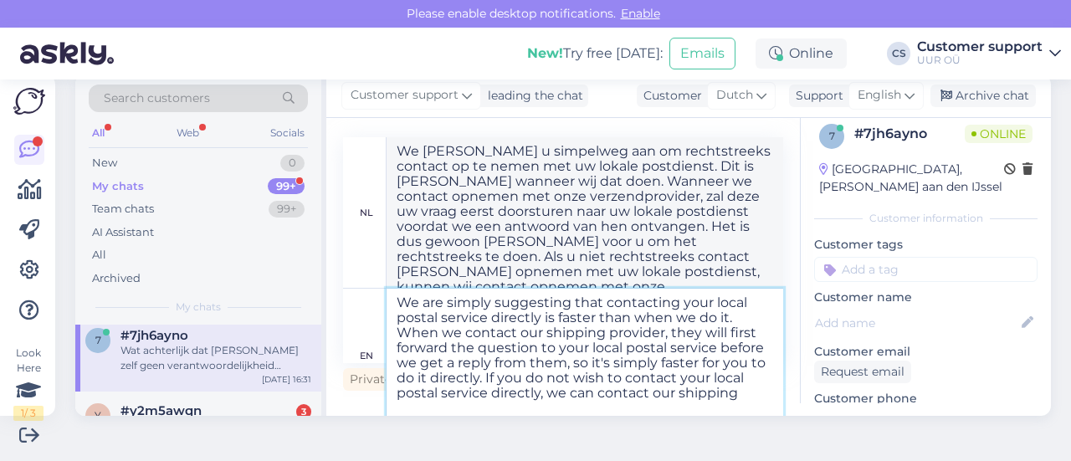
type textarea "We are simply suggesting that contacting your local postal service directly is …"
type textarea "We [PERSON_NAME] u simpelweg aan om rechtstreeks contact op te nemen met uw lok…"
type textarea "We are simply suggesting that contacting your local postal service directly is …"
type textarea "We [PERSON_NAME] u simpelweg aan om rechtstreeks contact op te nemen met uw lok…"
type textarea "We are simply suggesting that contacting your local postal service directly is …"
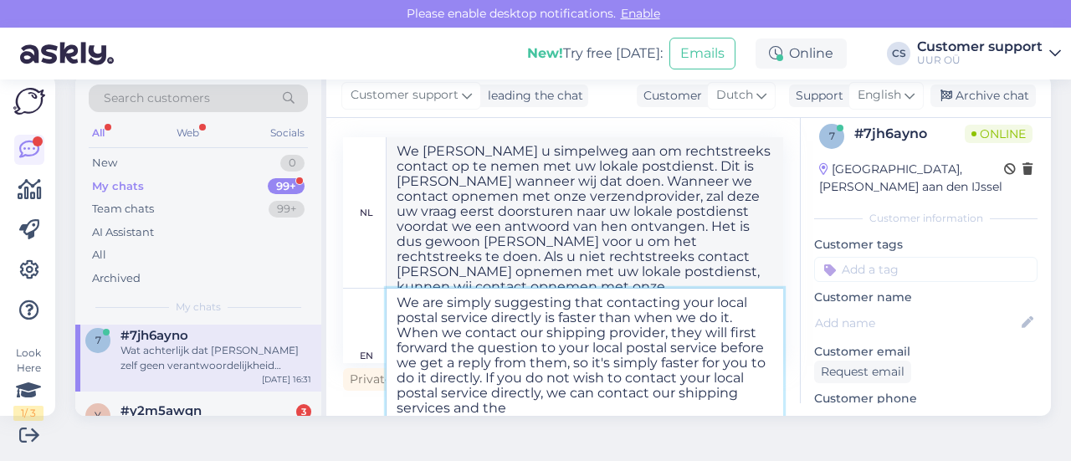
type textarea "We [PERSON_NAME] u simpelweg aan om rechtstreeks contact op te nemen met uw lok…"
type textarea "We are simply suggesting that contacting your local postal service directly is …"
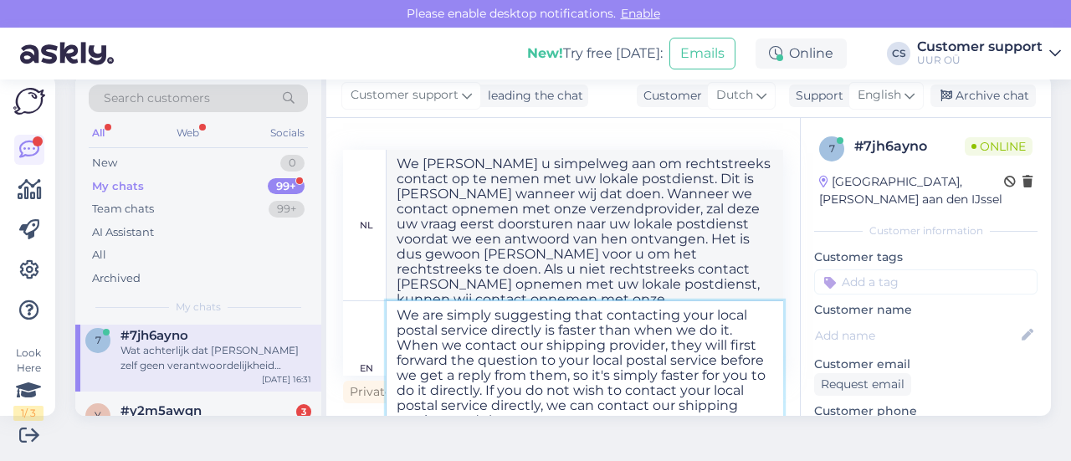
type textarea "We [PERSON_NAME] u simpelweg aan om rechtstreeks contact op te nemen met uw lok…"
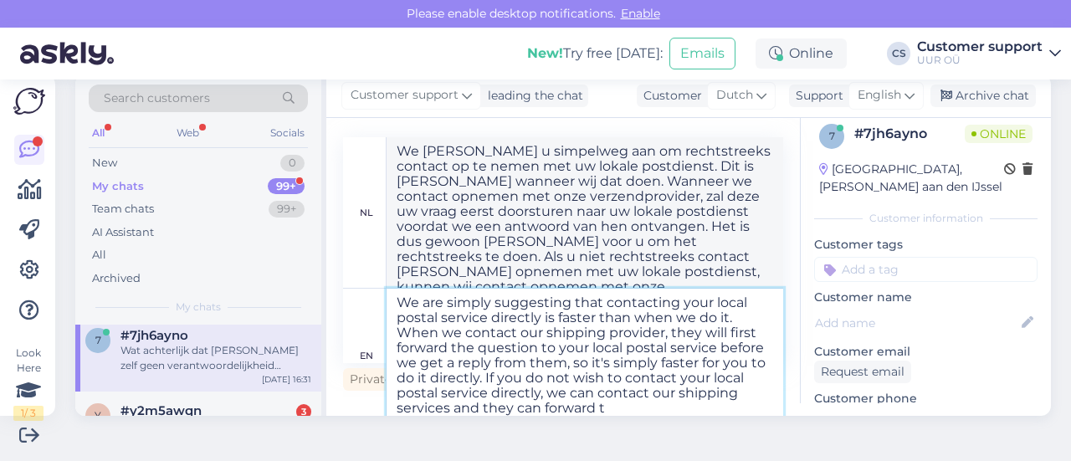
type textarea "We are simply suggesting that contacting your local postal service directly is …"
type textarea "We [PERSON_NAME] u simpelweg aan om rechtstreeks contact op te nemen met uw lok…"
type textarea "We are simply suggesting that contacting your local postal service directly is …"
type textarea "We [PERSON_NAME] u simpelweg aan om rechtstreeks contact op te nemen met uw lok…"
type textarea "We are simply suggesting that contacting your local postal service directly is …"
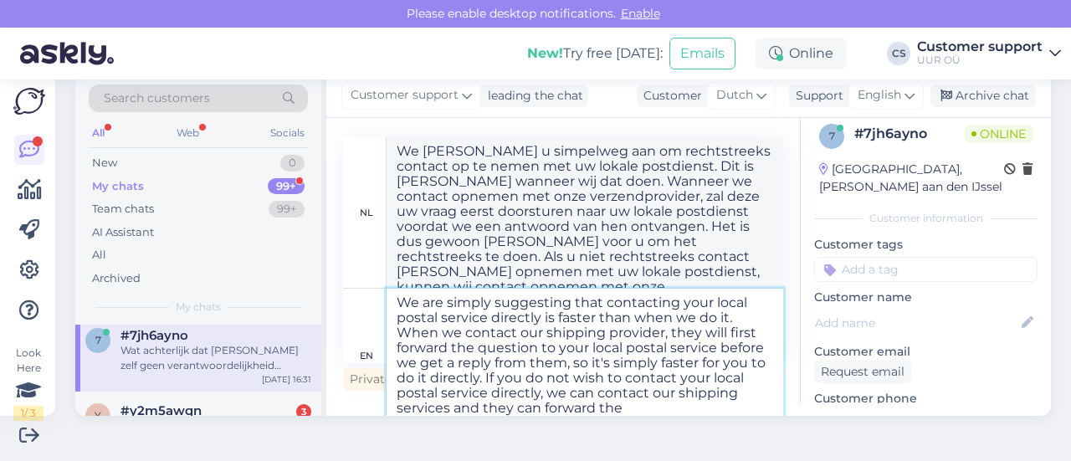
type textarea "We [PERSON_NAME] u simpelweg aan om rechtstreeks contact op te nemen met uw lok…"
type textarea "We are simply suggesting that contacting your local postal service directly is …"
type textarea "We [PERSON_NAME] u simpelweg aan om rechtstreeks contact op te nemen met uw lok…"
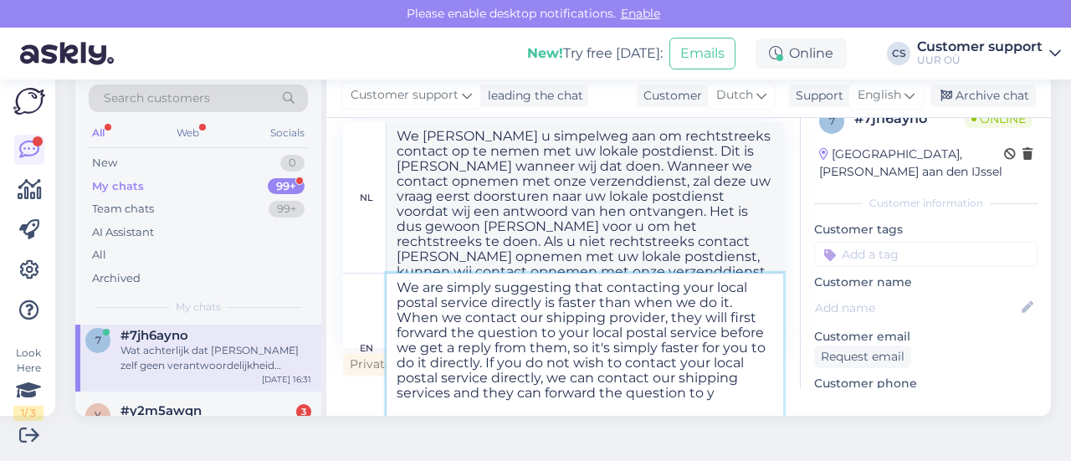
type textarea "We are simply suggesting that contacting your local postal service directly is …"
type textarea "We [PERSON_NAME] u simpelweg aan om rechtstreeks contact op te nemen met uw lok…"
type textarea "We are simply suggesting that contacting your local postal service directly is …"
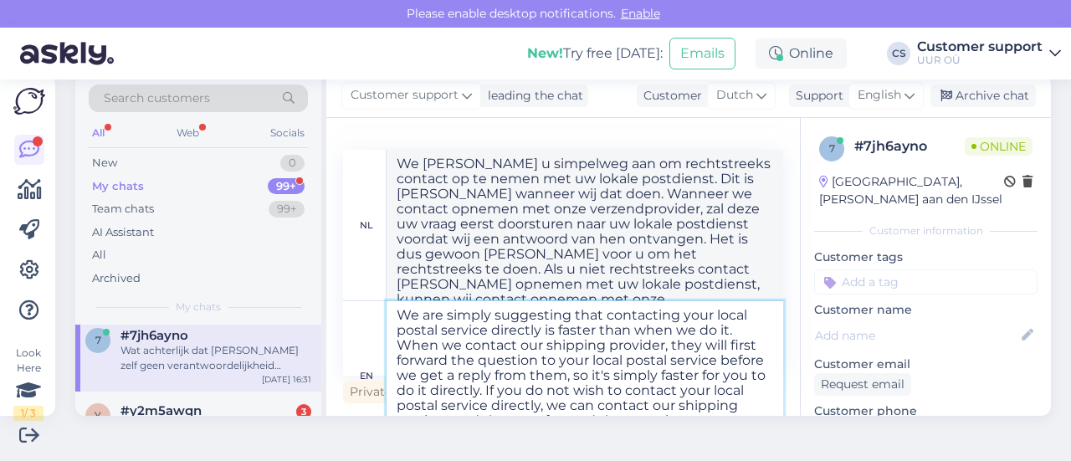
type textarea "We [PERSON_NAME] u simpelweg aan om rechtstreeks contact op te nemen met uw lok…"
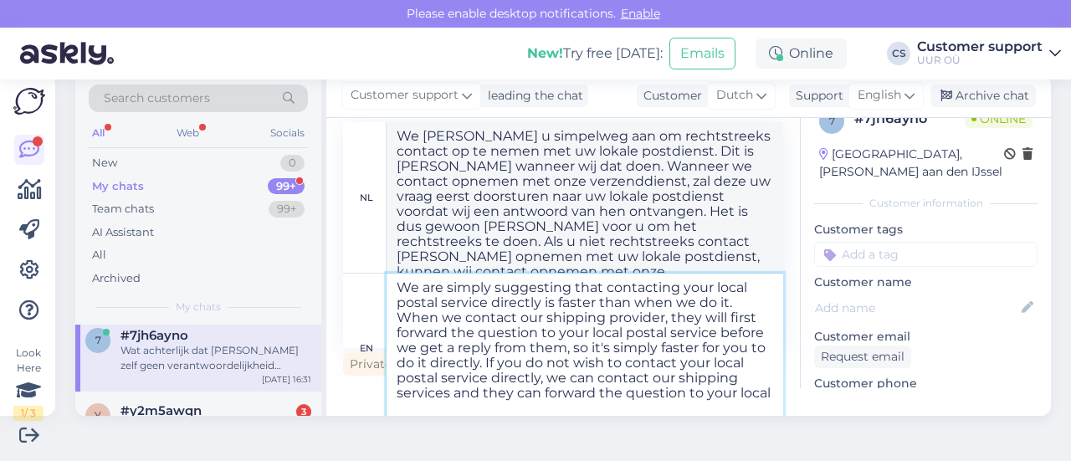
type textarea "We are simply suggesting that contacting your local postal service directly is …"
type textarea "We [PERSON_NAME] u simpelweg aan om rechtstreeks contact op te nemen met uw lok…"
type textarea "We are simply suggesting that contacting your local postal service directly is …"
type textarea "We [PERSON_NAME] u simpelweg aan om rechtstreeks contact op te nemen met uw lok…"
type textarea "We are simply suggesting that contacting your local postal service directly is …"
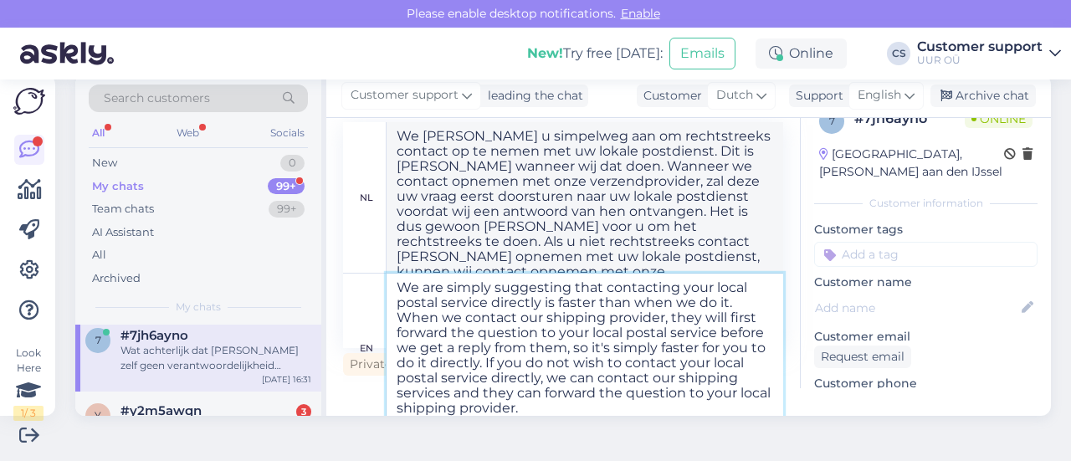
type textarea "We [PERSON_NAME] u simpelweg aan om rechtstreeks contact op te nemen met uw lok…"
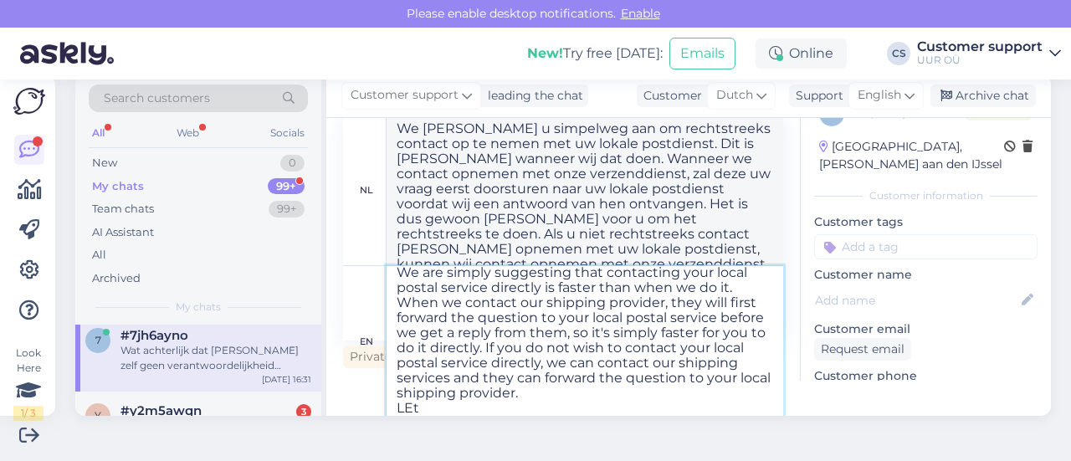
type textarea "We are simply suggesting that contacting your local postal service directly is …"
type textarea "We [PERSON_NAME] u simpelweg aan om rechtstreeks contact op te nemen met uw lok…"
type textarea "We are simply suggesting that contacting your local postal service directly is …"
type textarea "We [PERSON_NAME] u simpelweg aan om rechtstreeks contact op te nemen met uw lok…"
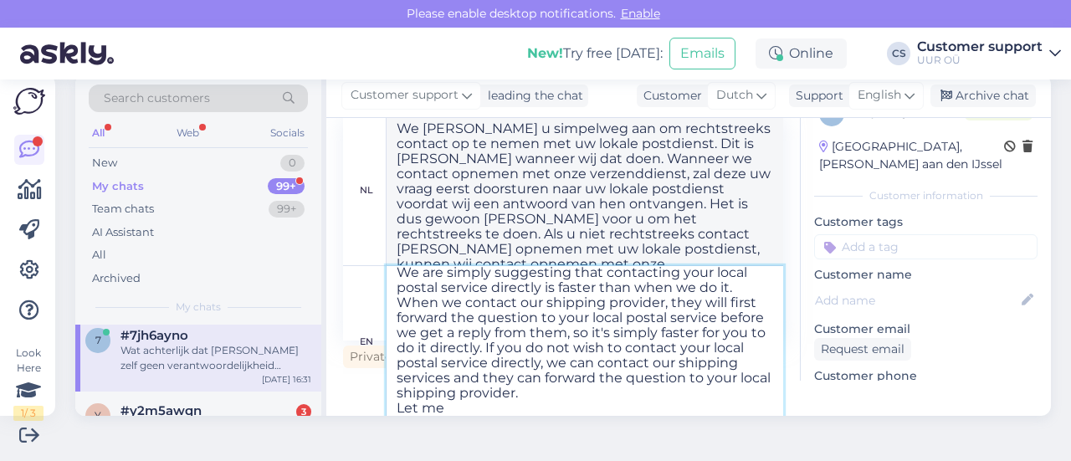
type textarea "We are simply suggesting that contacting your local postal service directly is …"
type textarea "We [PERSON_NAME] u simpelweg aan om rechtstreeks contact op te nemen met uw lok…"
type textarea "We are simply suggesting that contacting your local postal service directly is …"
type textarea "We [PERSON_NAME] u simpelweg aan om rechtstreeks contact op te nemen met uw lok…"
type textarea "We are simply suggesting that contacting your local postal service directly is …"
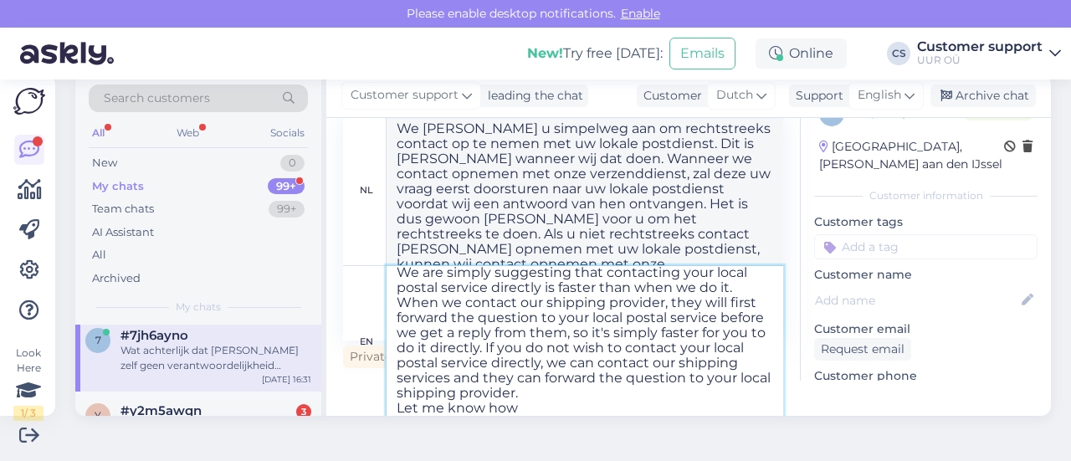
type textarea "We [PERSON_NAME] u simpelweg aan om rechtstreeks contact op te nemen met uw lok…"
type textarea "We are simply suggesting that contacting your local postal service directly is …"
type textarea "We [PERSON_NAME] u simpelweg aan om rechtstreeks contact op te nemen met uw lok…"
type textarea "We are simply suggesting that contacting your local postal service directly is …"
type textarea "We [PERSON_NAME] u simpelweg aan om rechtstreeks contact op te nemen met uw lok…"
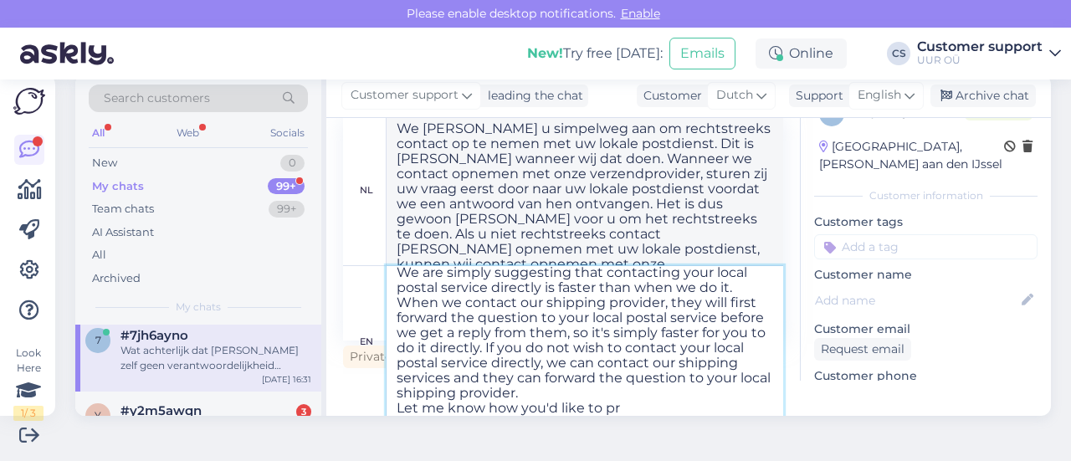
scroll to position [0, 0]
type textarea "We are simply suggesting that contacting your local postal service directly is …"
type textarea "We [PERSON_NAME] u simpelweg aan om rechtstreeks contact op te nemen met uw lok…"
type textarea "We are simply suggesting that contacting your local postal service directly is …"
type textarea "We [PERSON_NAME] u simpelweg aan om rechtstreeks contact op te nemen met uw lok…"
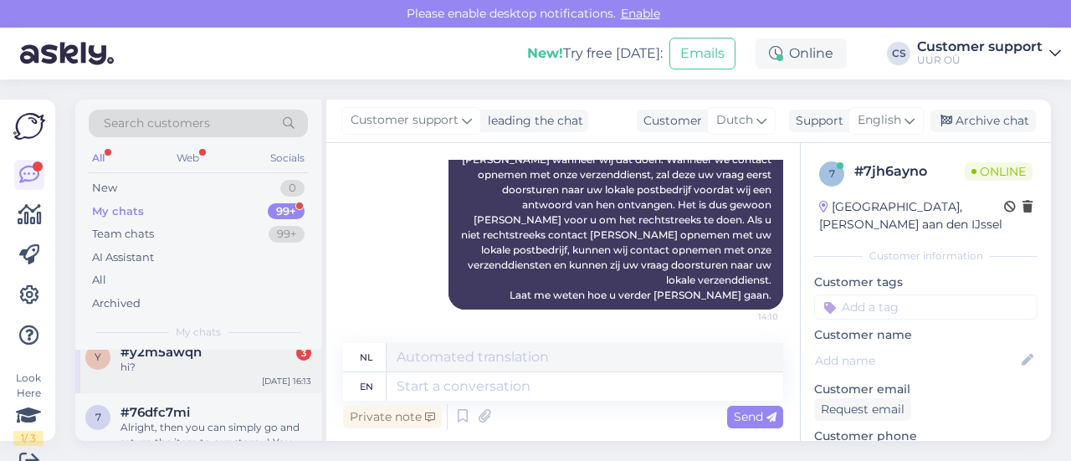
click at [218, 360] on div "hi?" at bounding box center [215, 367] width 191 height 15
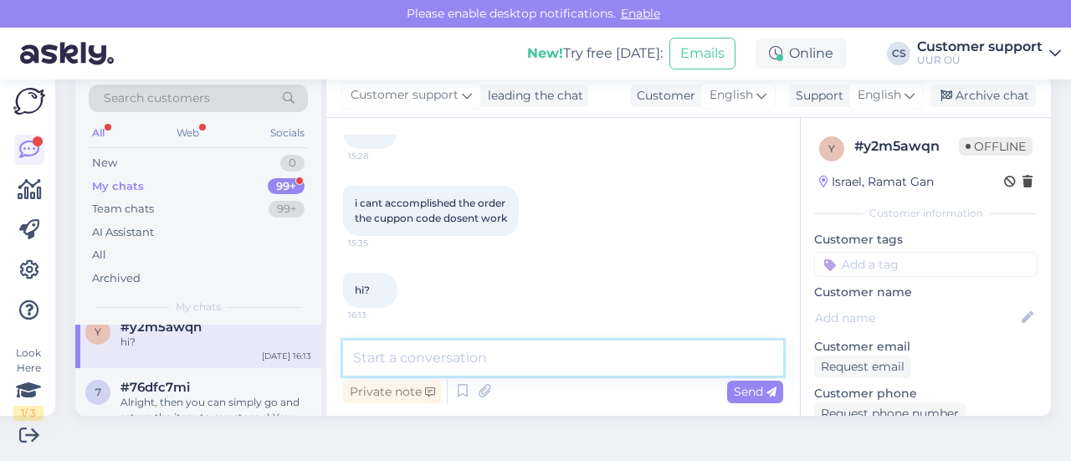
click at [434, 363] on textarea at bounding box center [563, 358] width 440 height 35
click at [458, 352] on textarea at bounding box center [563, 358] width 440 height 35
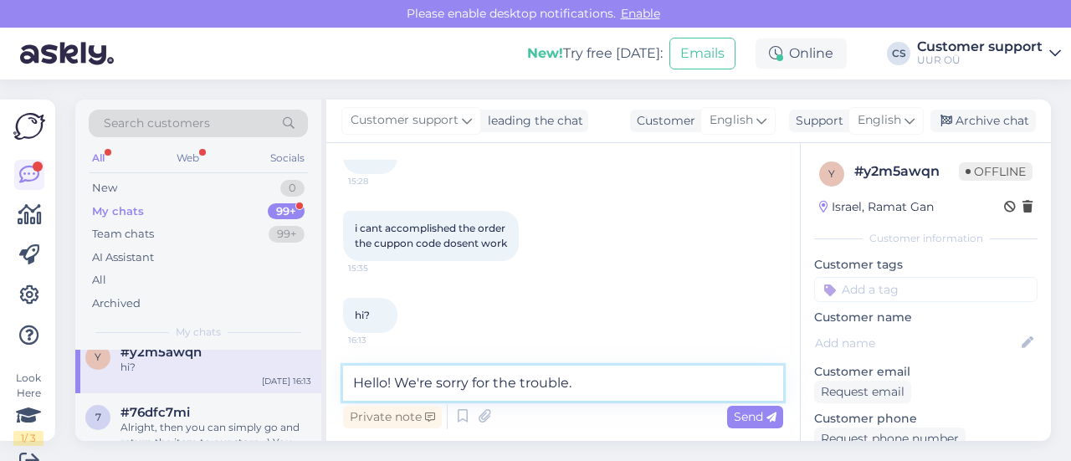
click at [595, 382] on textarea "Hello! We're sorry for the trouble." at bounding box center [563, 383] width 440 height 35
paste textarea "tjnwtxfj"
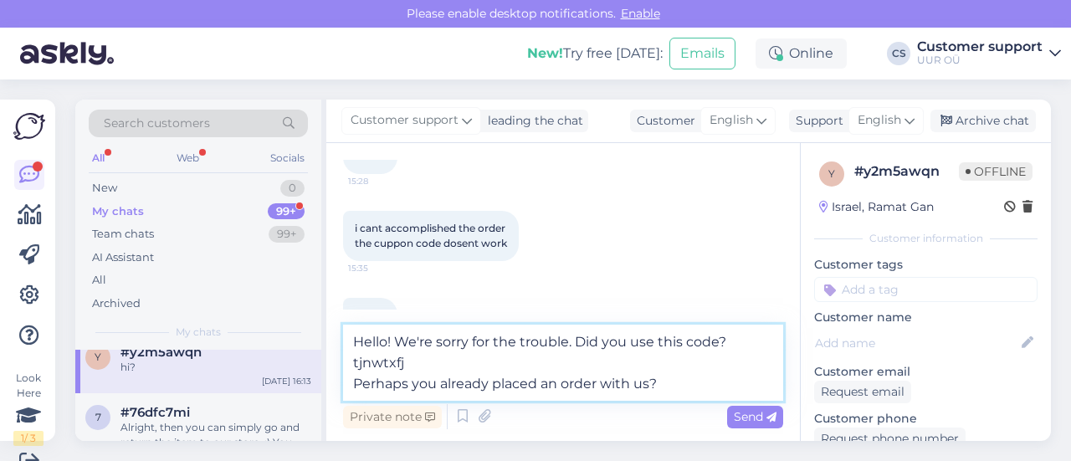
scroll to position [1032, 0]
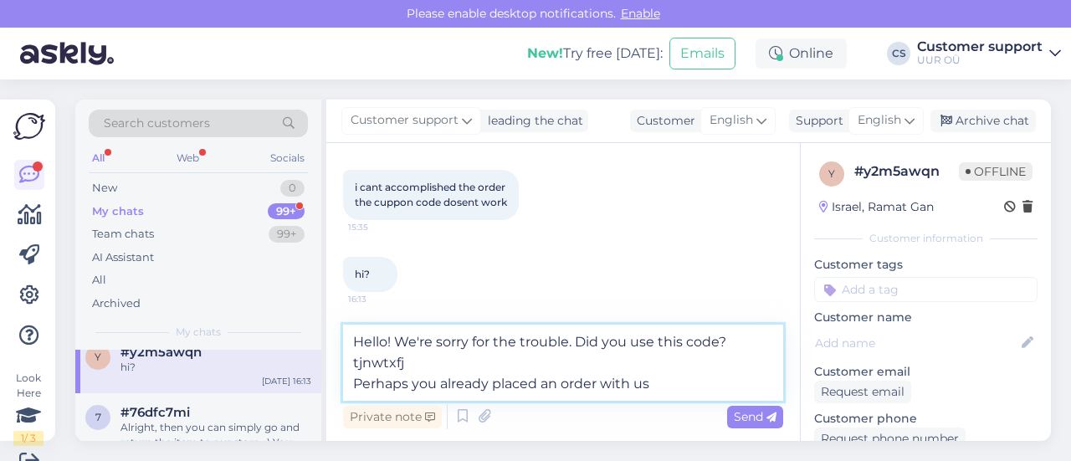
click at [682, 383] on textarea "Hello! We're sorry for the trouble. Did you use this code? tjnwtxfj Perhaps you…" at bounding box center [563, 363] width 440 height 76
click at [663, 377] on textarea "Hello! We're sorry for the trouble. Did you use this code? tjnwtxfj Perhaps you…" at bounding box center [563, 363] width 440 height 76
click at [672, 387] on textarea "Hello! We're sorry for the trouble. Did you use this code? tjnwtxfj Perhaps you…" at bounding box center [563, 363] width 440 height 76
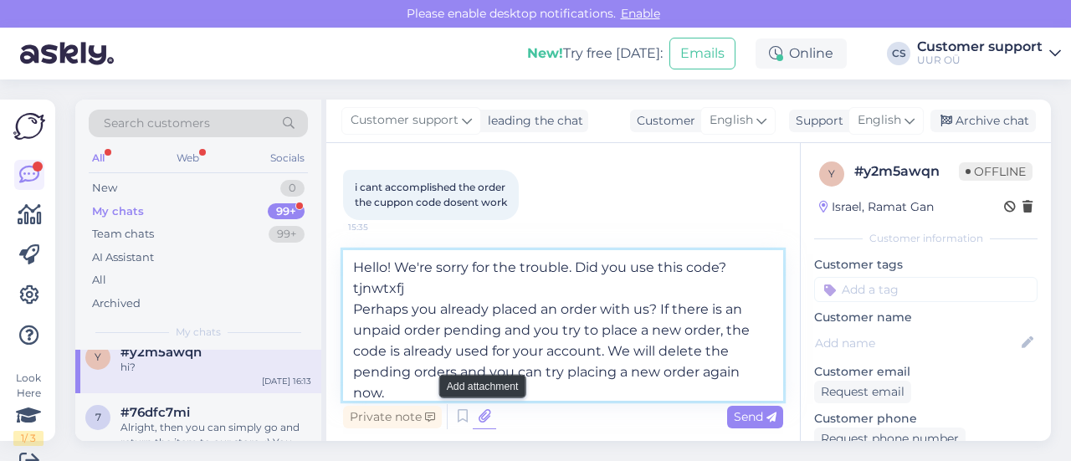
scroll to position [21, 0]
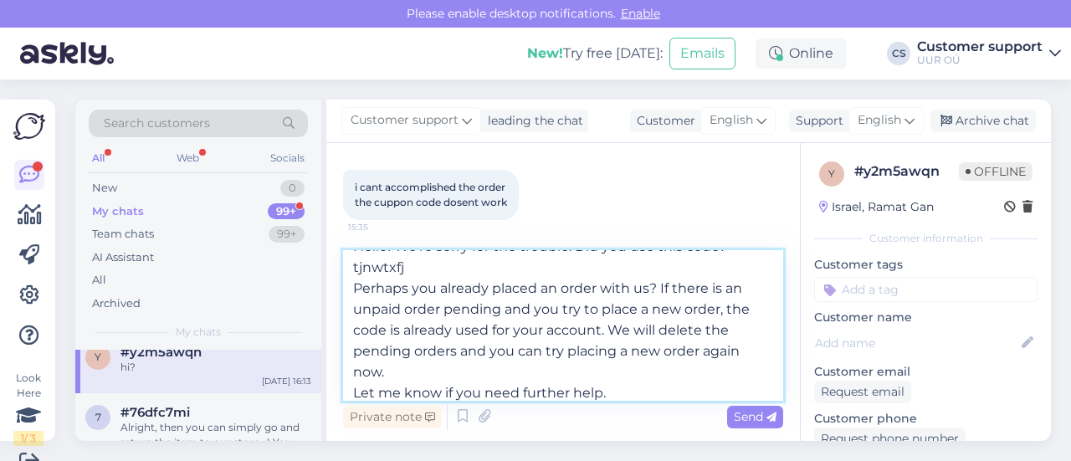
type textarea "Hello! We're sorry for the trouble. Did you use this code? tjnwtxfj Perhaps you…"
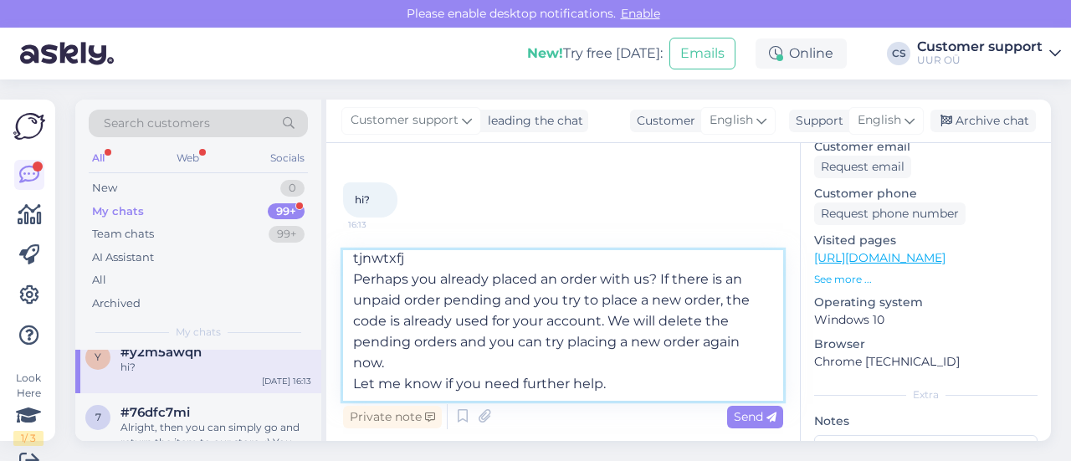
scroll to position [251, 0]
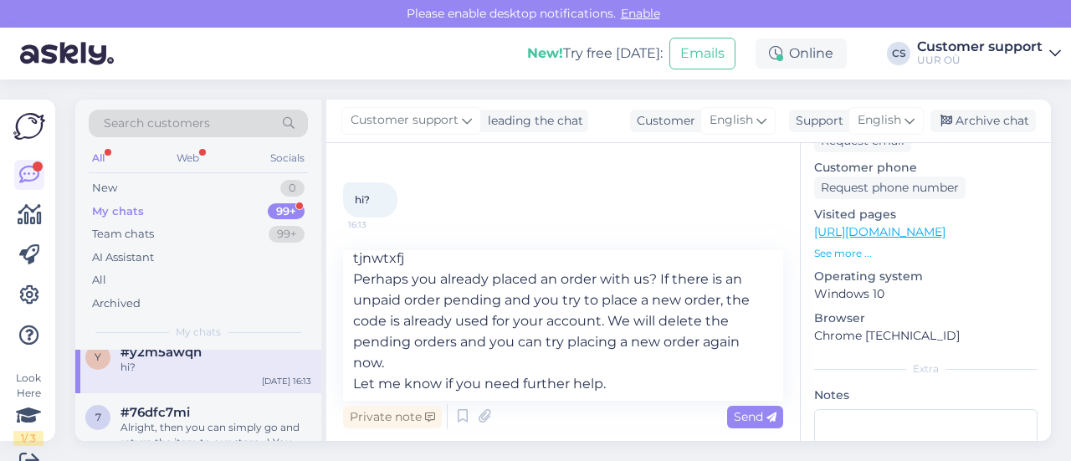
click at [936, 228] on link "[URL][DOMAIN_NAME]" at bounding box center [879, 231] width 131 height 15
click at [622, 392] on textarea "Hello! We're sorry for the trouble. Did you use this code? tjnwtxfj Perhaps you…" at bounding box center [563, 325] width 440 height 151
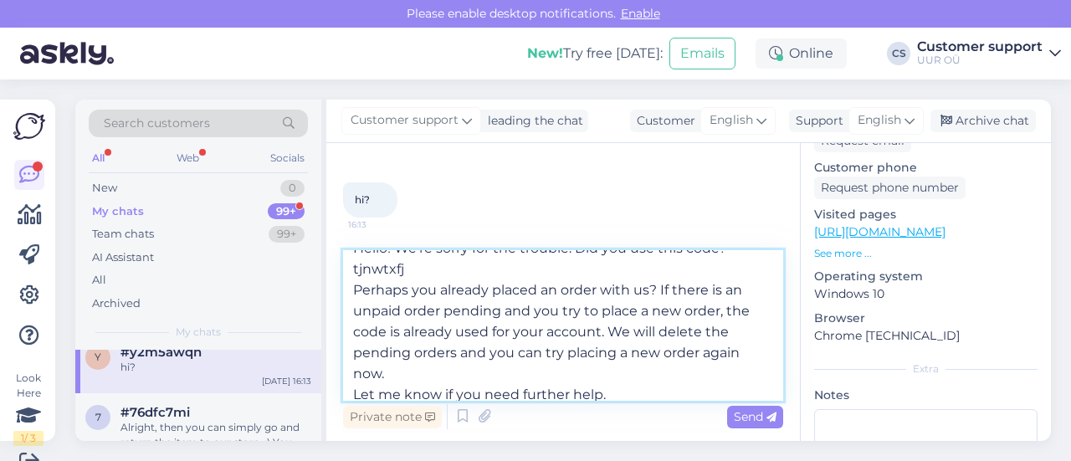
scroll to position [30, 0]
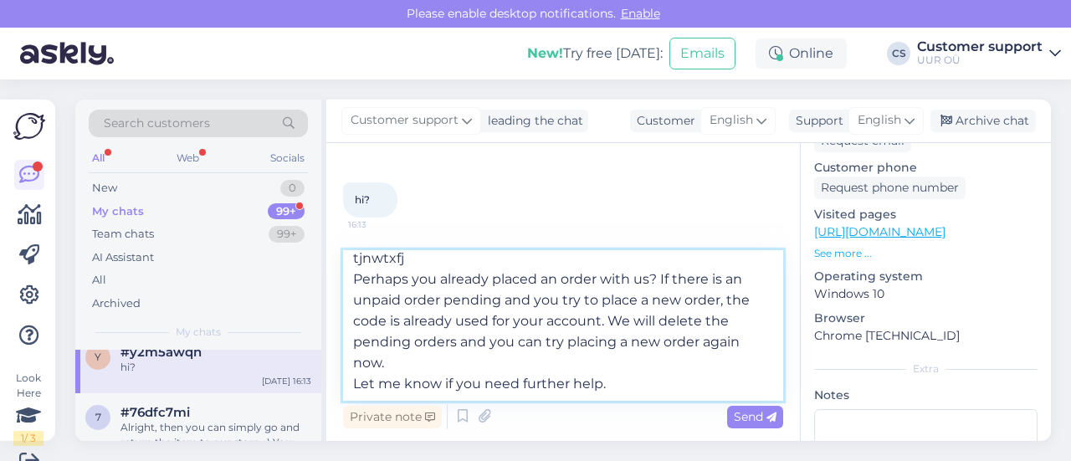
click at [649, 387] on textarea "Hello! We're sorry for the trouble. Did you use this code? tjnwtxfj Perhaps you…" at bounding box center [563, 325] width 440 height 151
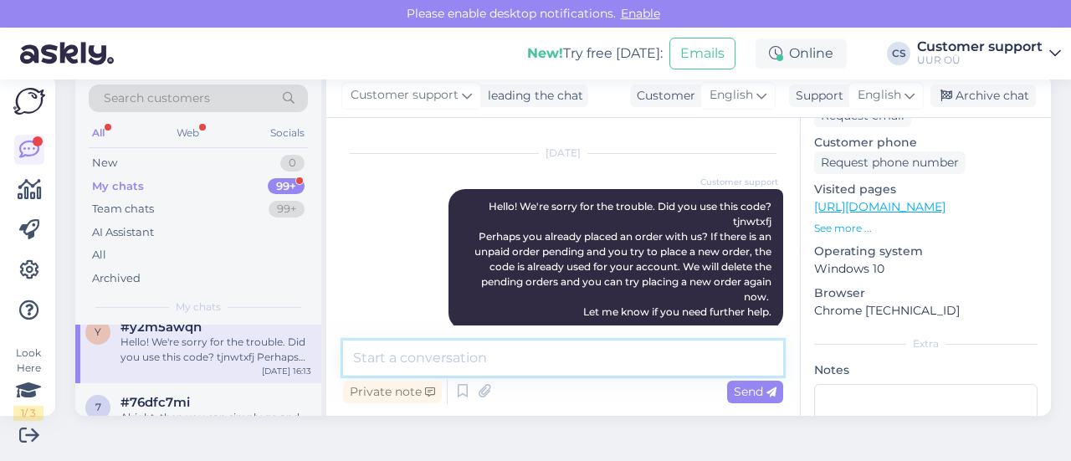
scroll to position [1204, 0]
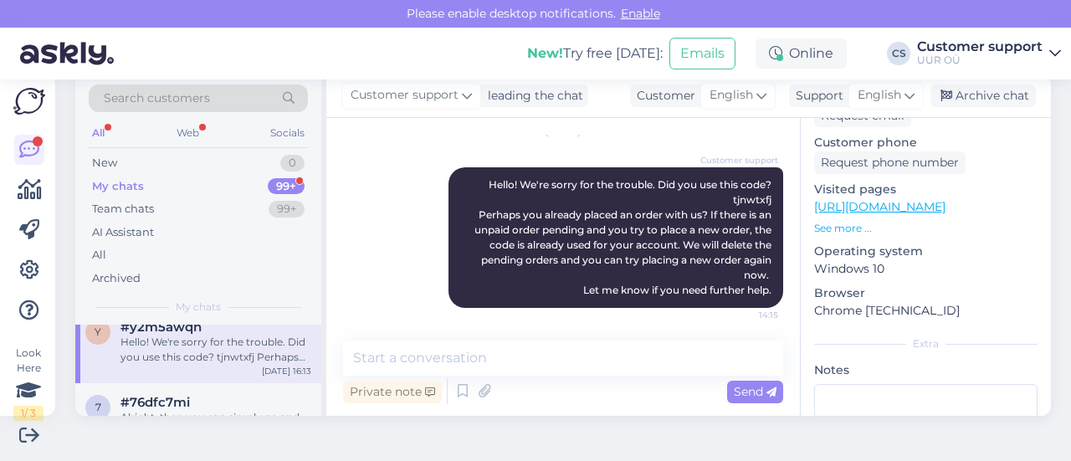
click at [192, 186] on div "My chats 99+" at bounding box center [198, 186] width 219 height 23
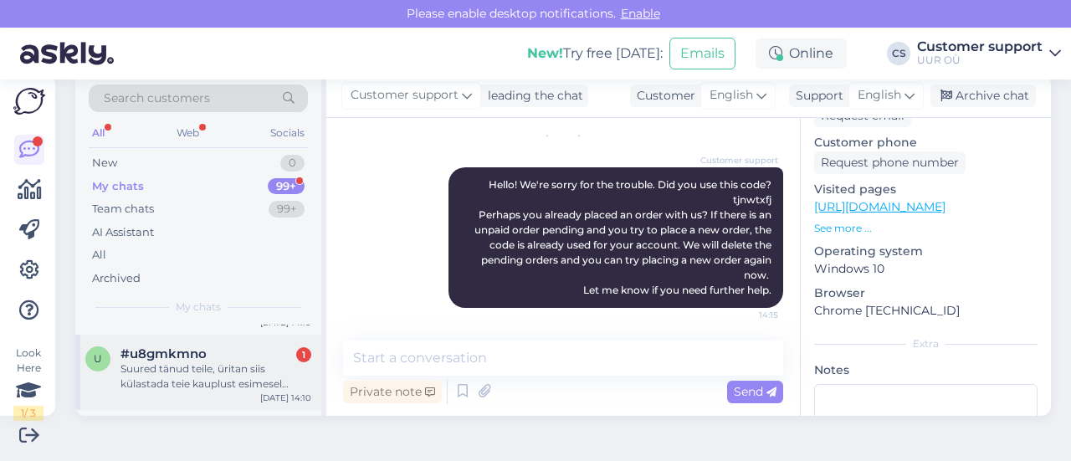
scroll to position [167, 0]
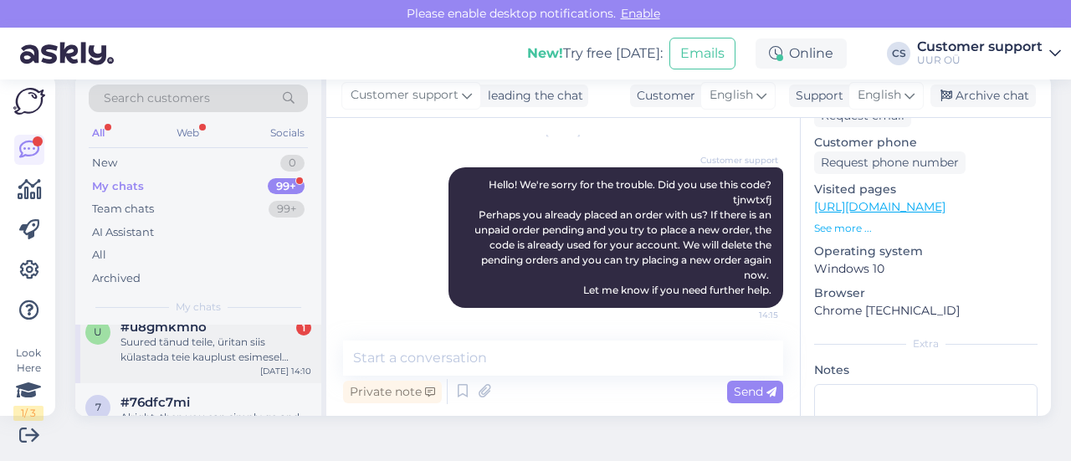
click at [182, 356] on div "Suured tänud teile, üritan siis külastada teie kauplust esimesel võimalusel" at bounding box center [215, 350] width 191 height 30
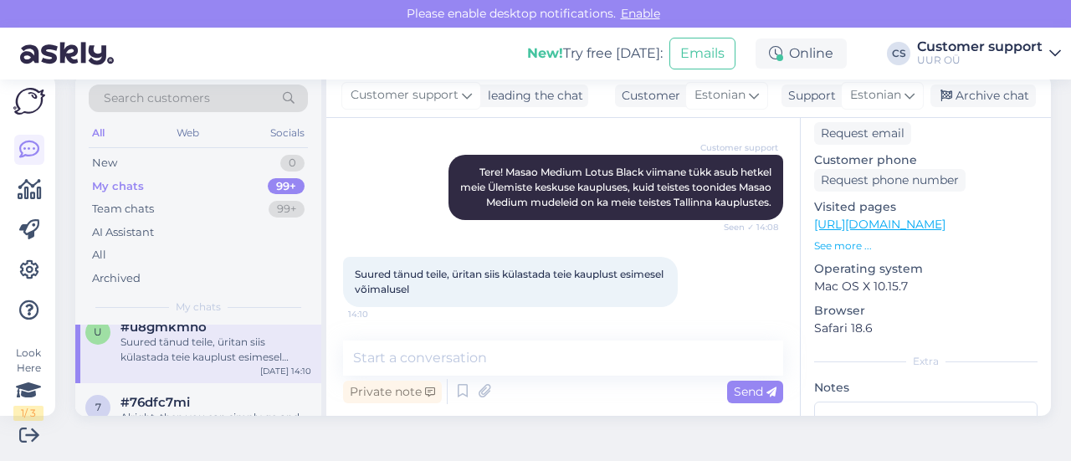
click at [550, 379] on div "Private note Send" at bounding box center [563, 392] width 440 height 32
click at [547, 370] on textarea at bounding box center [563, 358] width 440 height 35
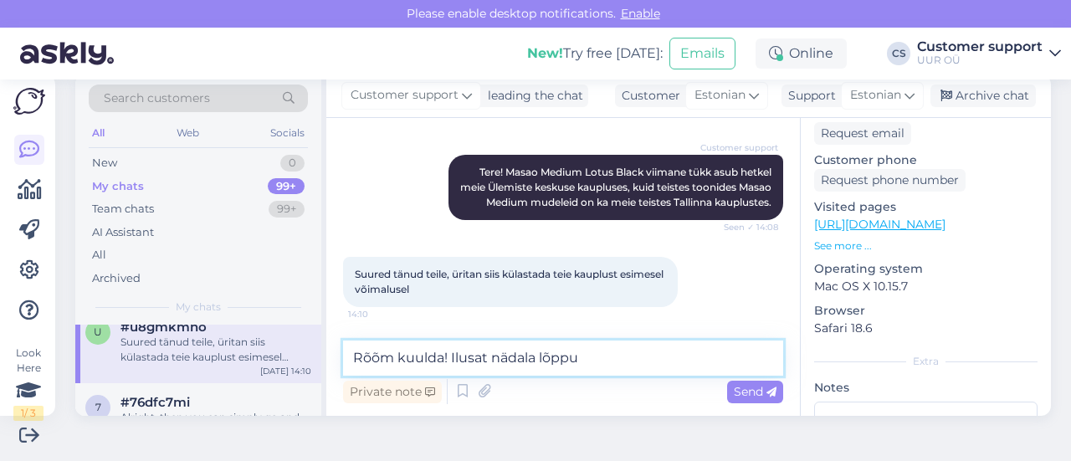
type textarea "Rõõm kuulda! Ilusat nädala lõppu!"
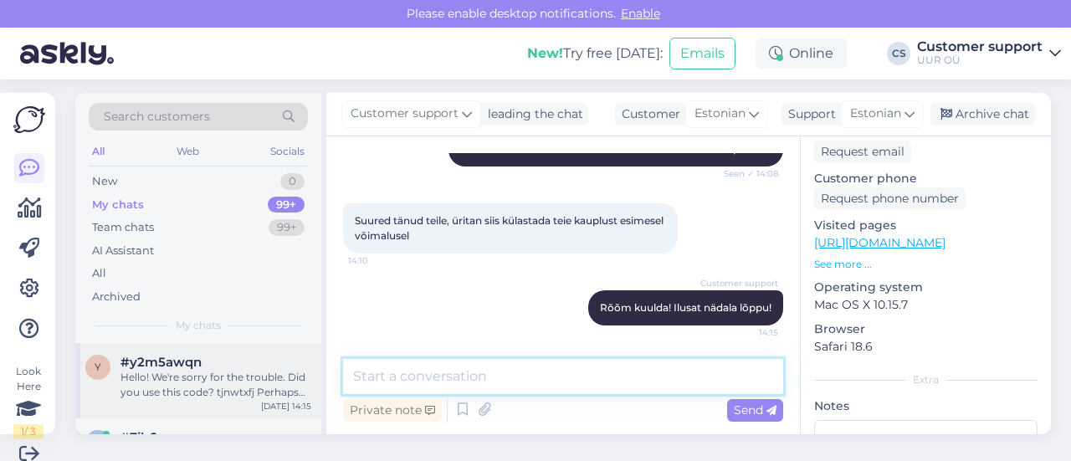
scroll to position [0, 0]
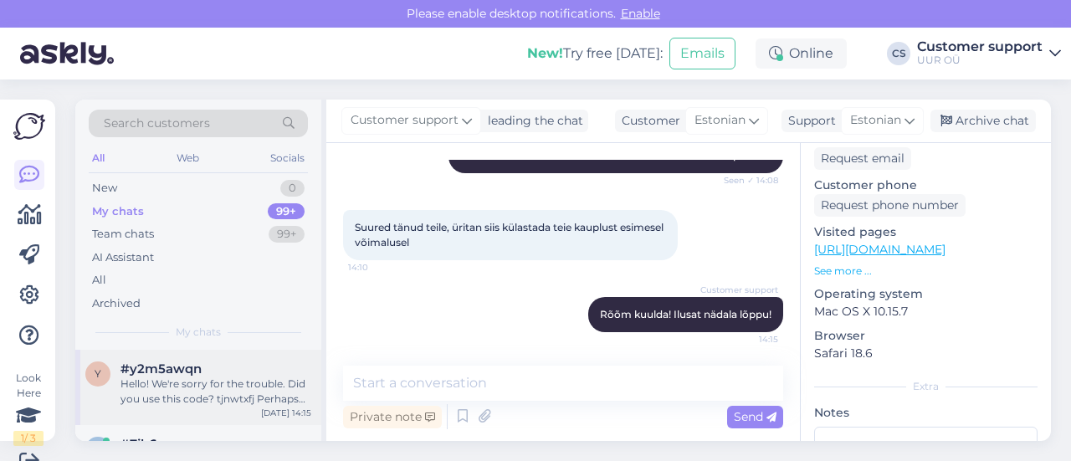
click at [199, 382] on div "Hello! We're sorry for the trouble. Did you use this code? tjnwtxfj Perhaps you…" at bounding box center [215, 391] width 191 height 30
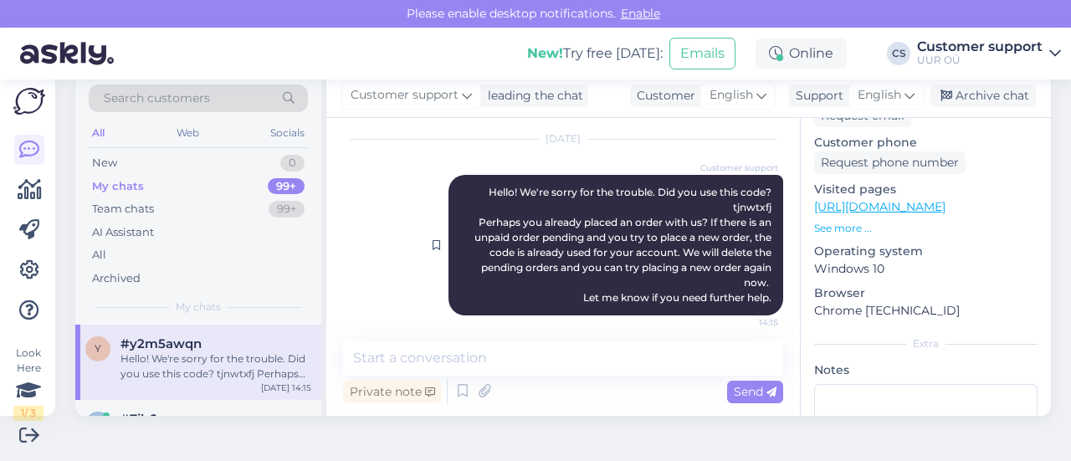
scroll to position [1204, 0]
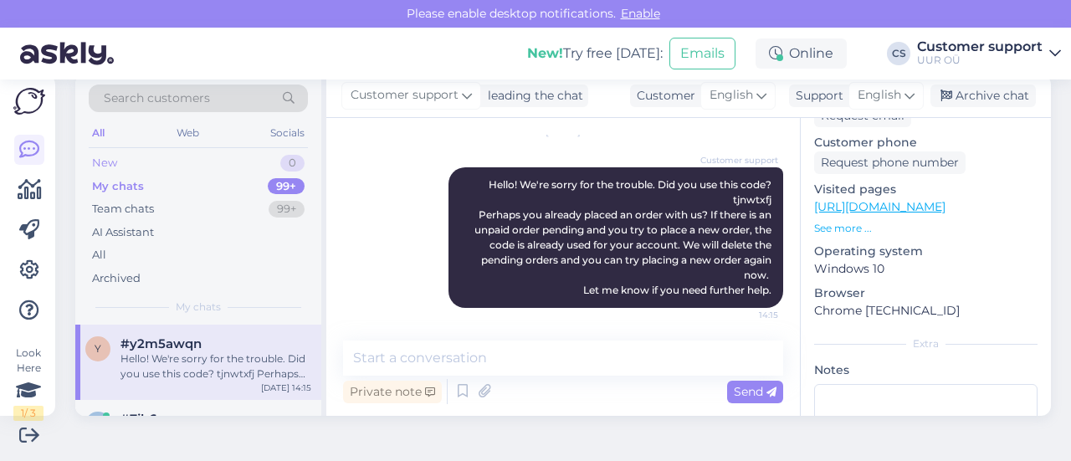
click at [139, 163] on div "New 0" at bounding box center [198, 162] width 219 height 23
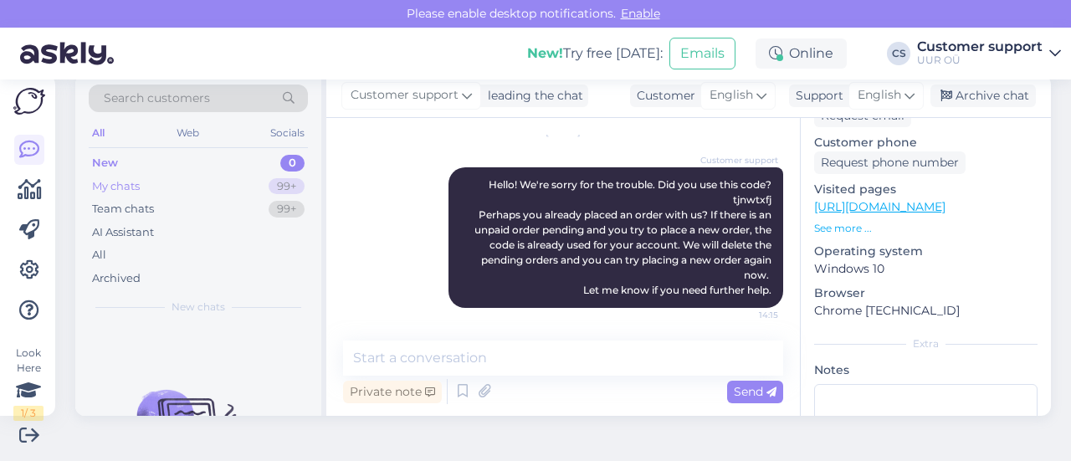
click at [146, 190] on div "My chats 99+" at bounding box center [198, 186] width 219 height 23
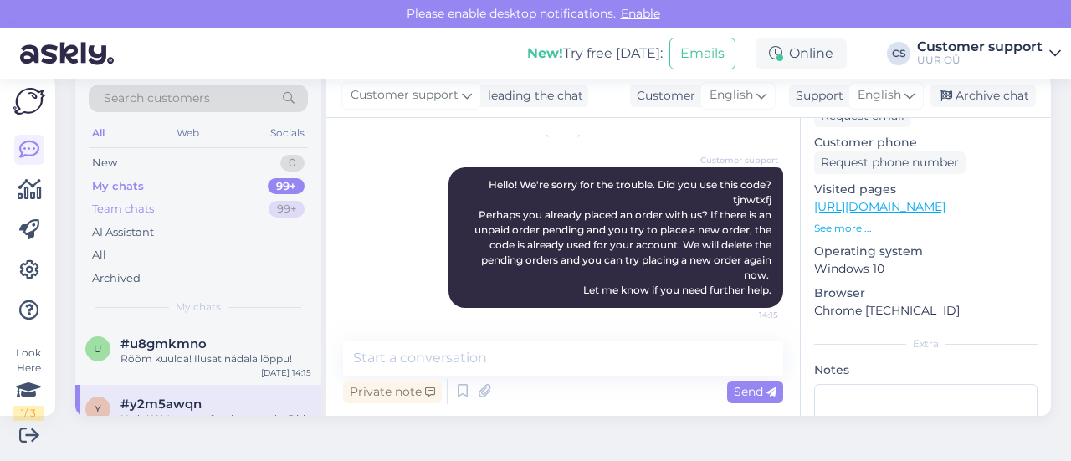
click at [154, 212] on div "Team chats 99+" at bounding box center [198, 208] width 219 height 23
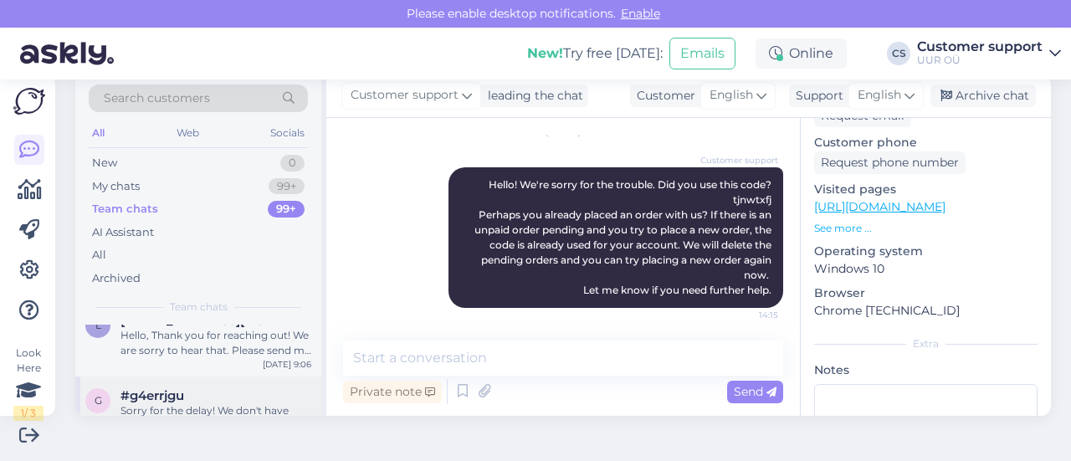
scroll to position [0, 0]
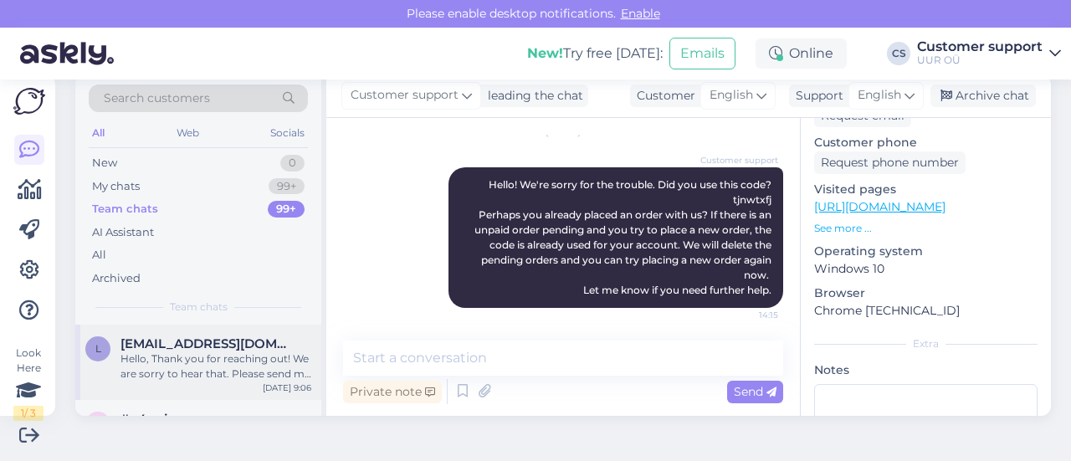
click at [216, 366] on div "Hello, Thank you for reaching out! We are sorry to hear that. Please send me yo…" at bounding box center [215, 366] width 191 height 30
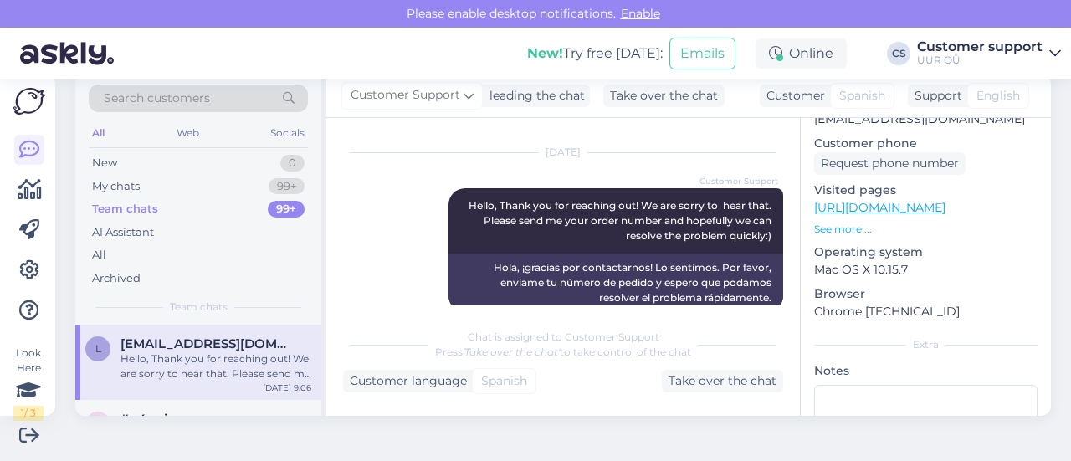
scroll to position [256, 0]
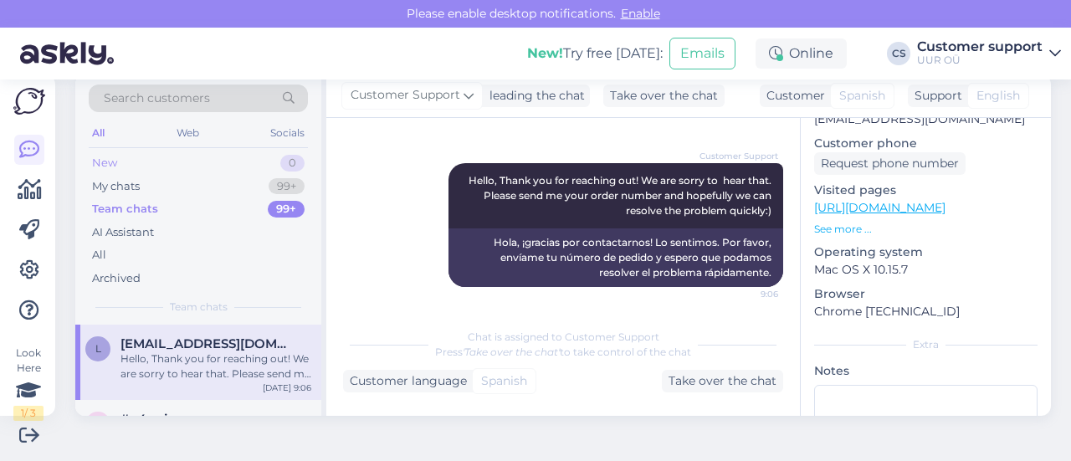
click at [166, 151] on div "New 0" at bounding box center [198, 162] width 219 height 23
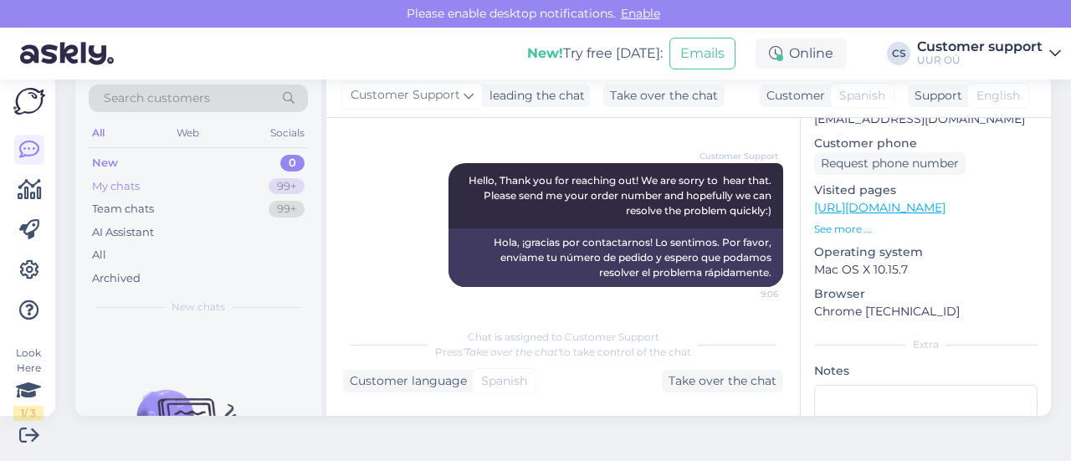
click at [171, 184] on div "My chats 99+" at bounding box center [198, 186] width 219 height 23
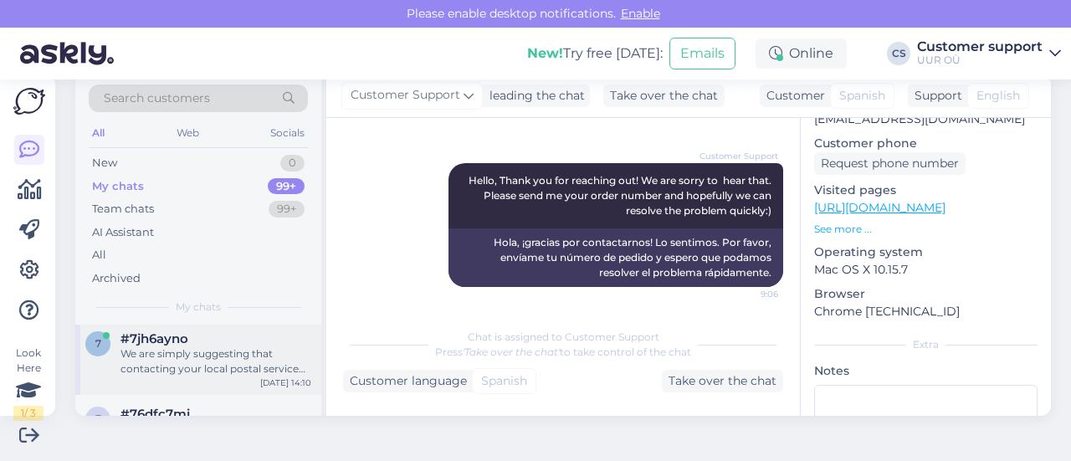
scroll to position [167, 0]
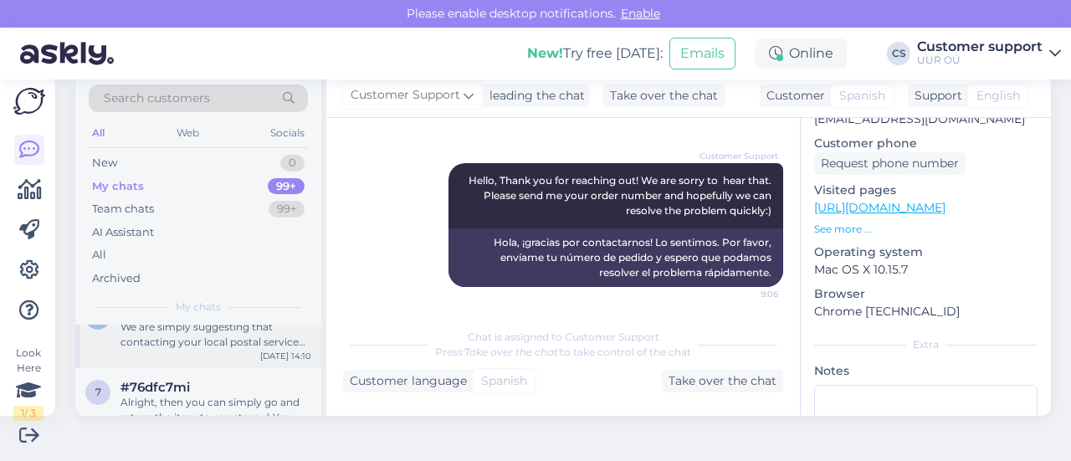
click at [202, 339] on div "We are simply suggesting that contacting your local postal service directly is …" at bounding box center [215, 335] width 191 height 30
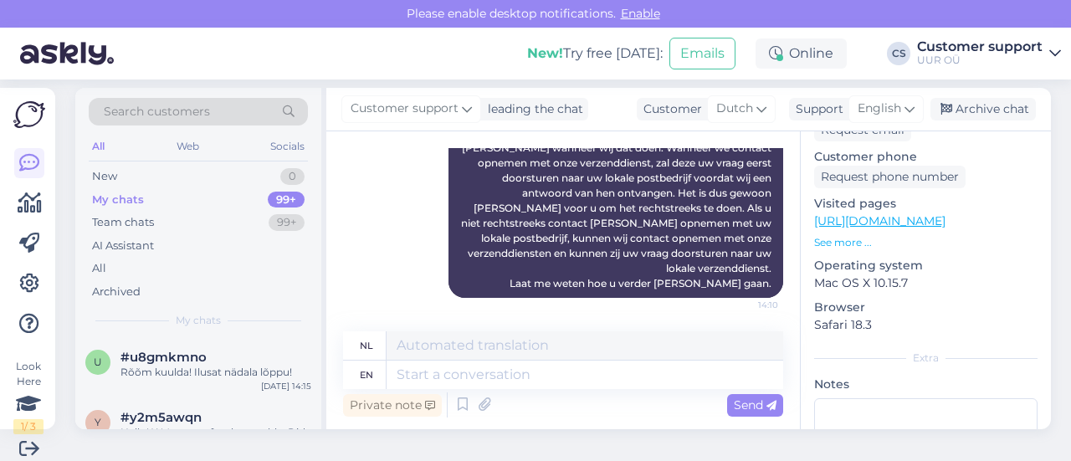
scroll to position [0, 0]
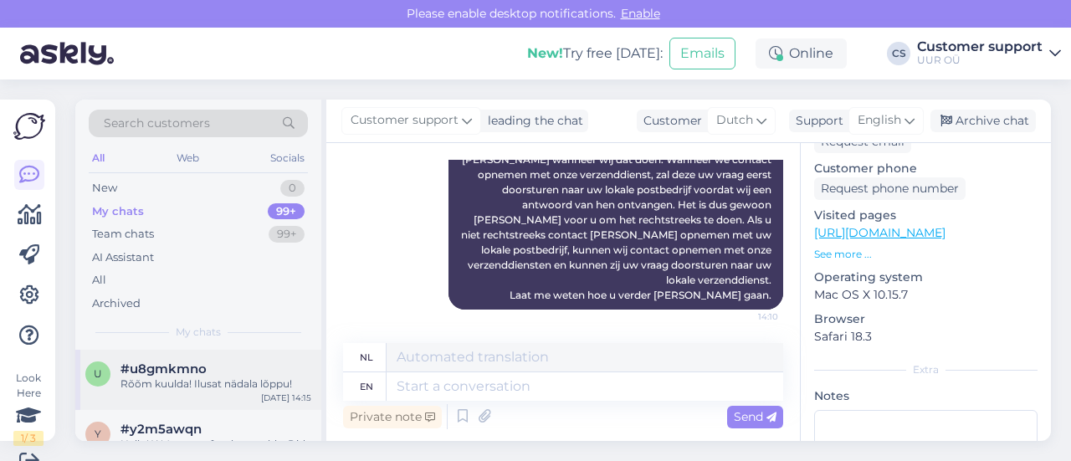
click at [239, 374] on div "#u8gmkmno" at bounding box center [215, 368] width 191 height 15
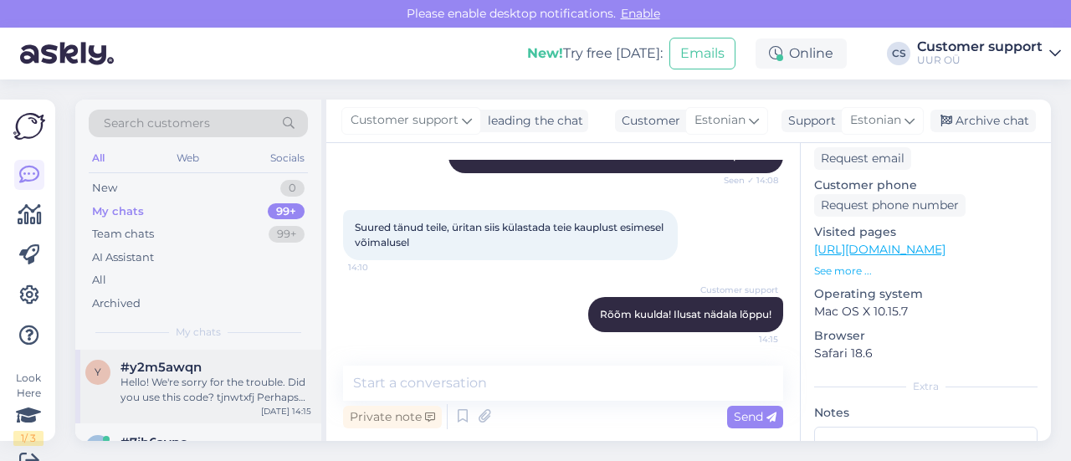
scroll to position [84, 0]
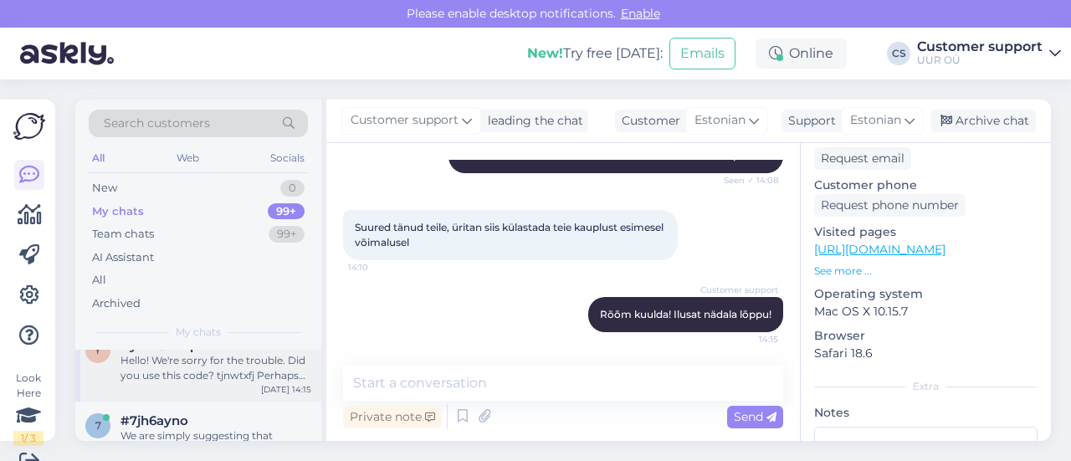
click at [223, 373] on div "Hello! We're sorry for the trouble. Did you use this code? tjnwtxfj Perhaps you…" at bounding box center [215, 368] width 191 height 30
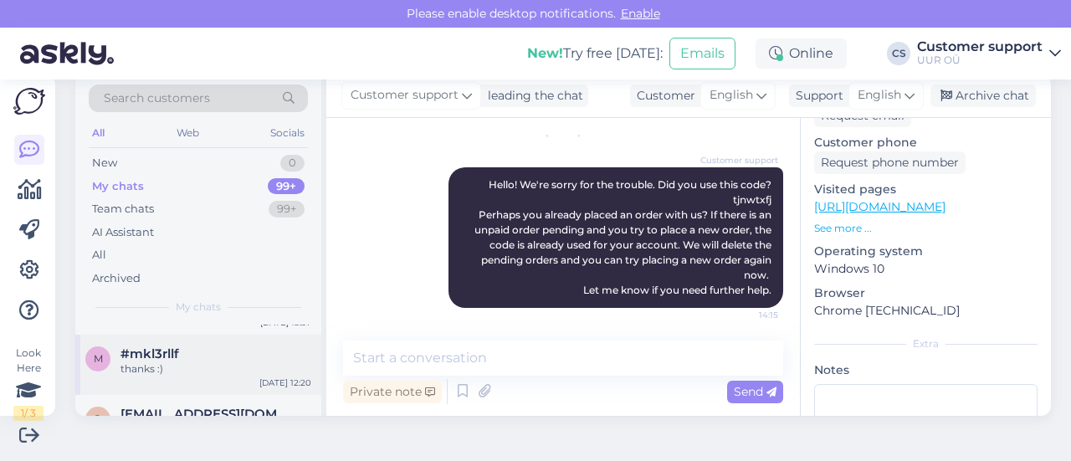
scroll to position [251, 0]
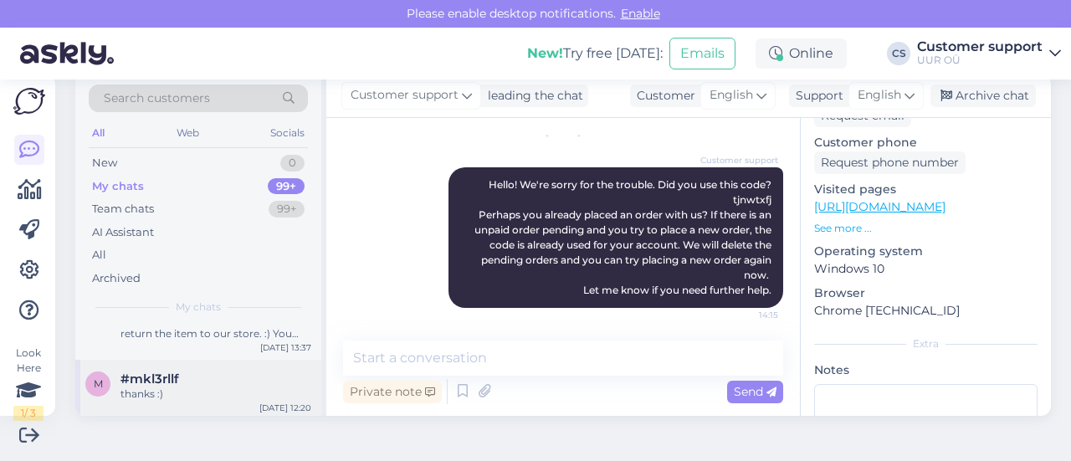
click at [199, 387] on div "thanks :)" at bounding box center [215, 394] width 191 height 15
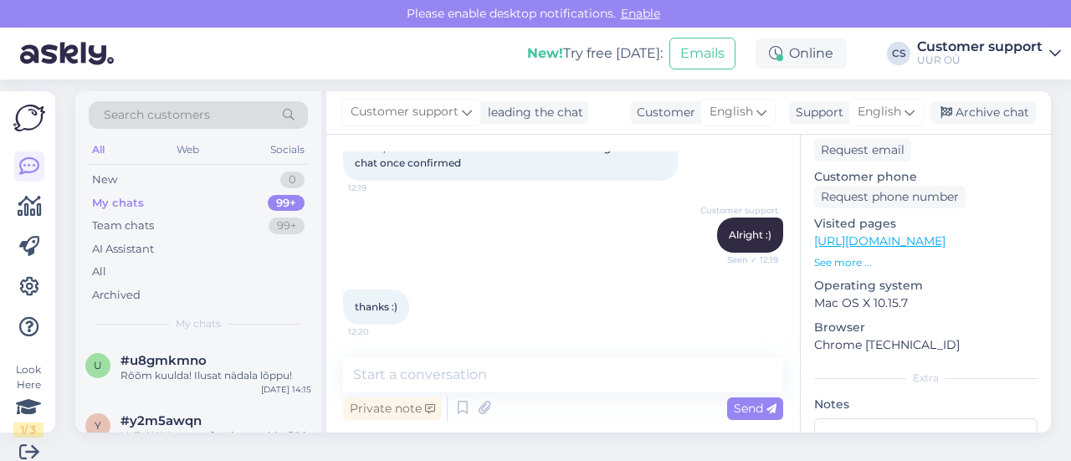
scroll to position [0, 0]
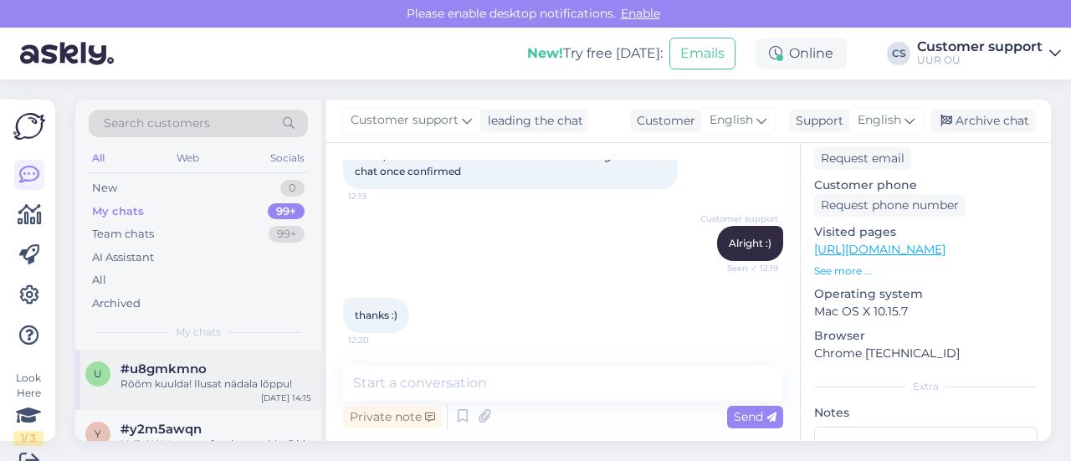
click at [238, 387] on div "Rõõm kuulda! Ilusat nädala lõppu!" at bounding box center [215, 383] width 191 height 15
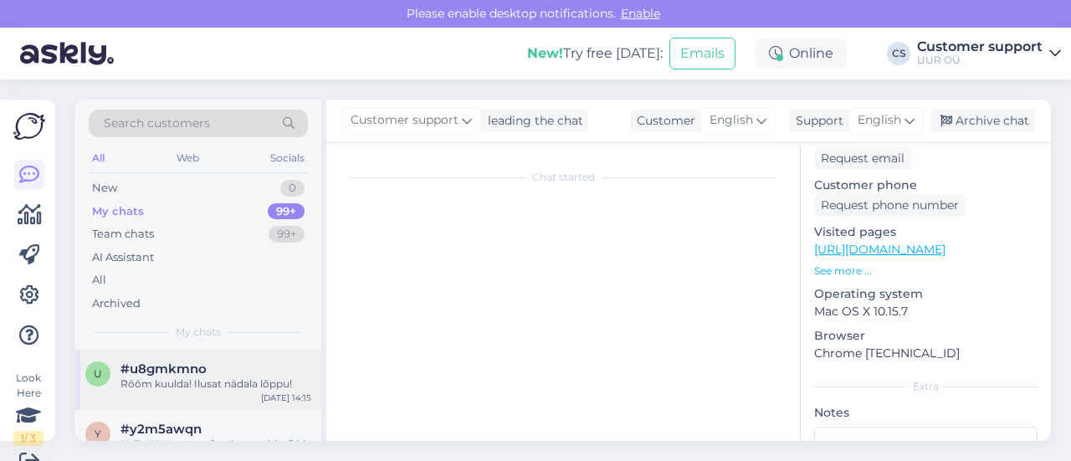
scroll to position [25, 0]
